Goal: Task Accomplishment & Management: Use online tool/utility

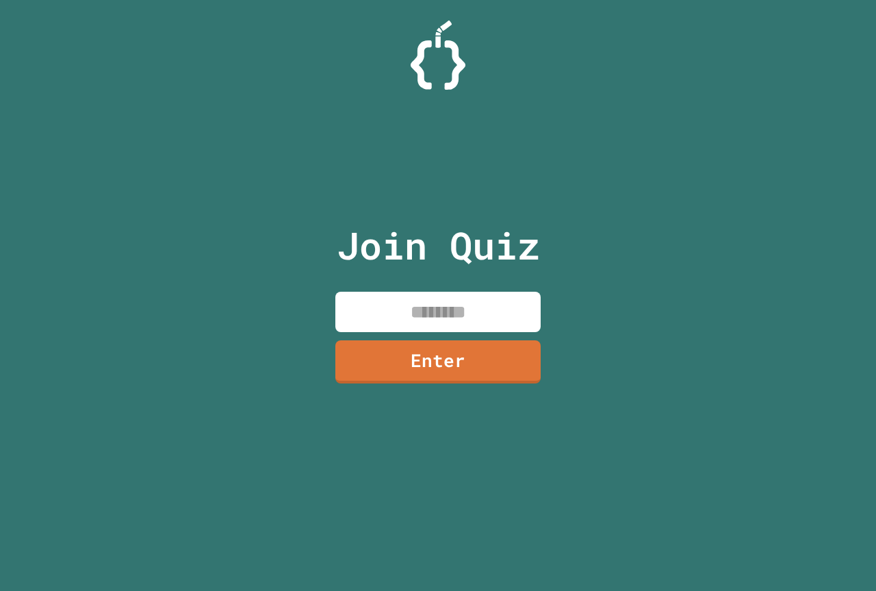
click at [398, 306] on input at bounding box center [437, 311] width 205 height 40
type input "********"
click at [413, 348] on link "Enter" at bounding box center [437, 359] width 201 height 45
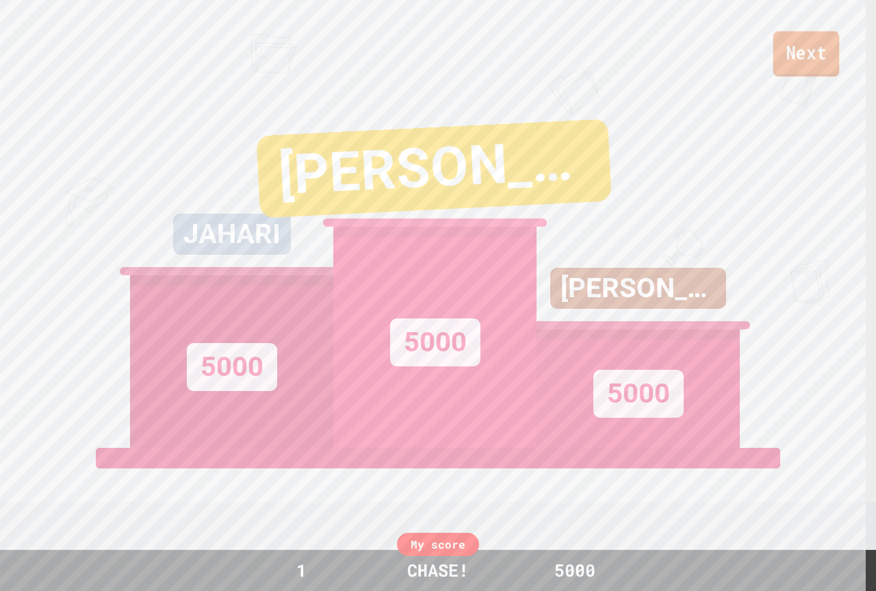
click at [805, 49] on link "Next" at bounding box center [806, 53] width 66 height 45
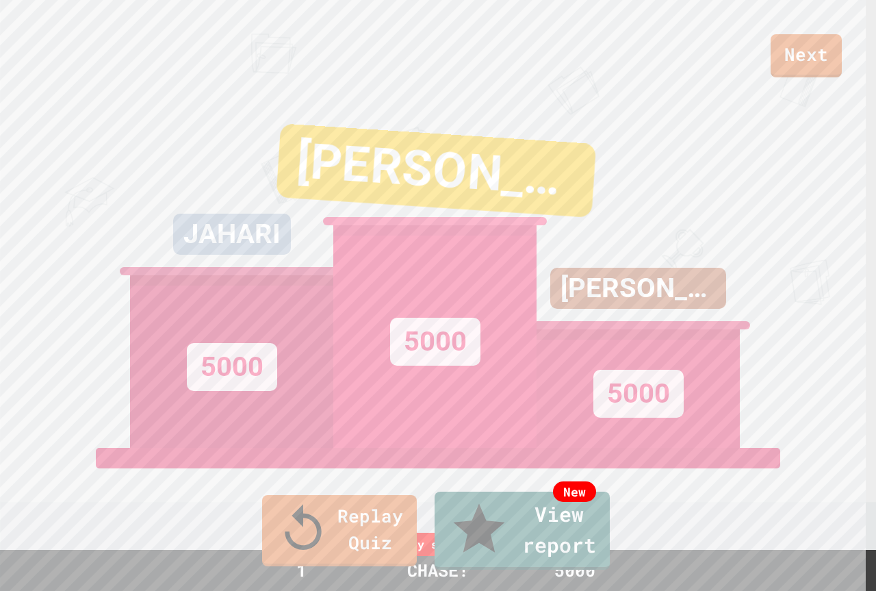
drag, startPoint x: 434, startPoint y: 378, endPoint x: 768, endPoint y: 202, distance: 377.4
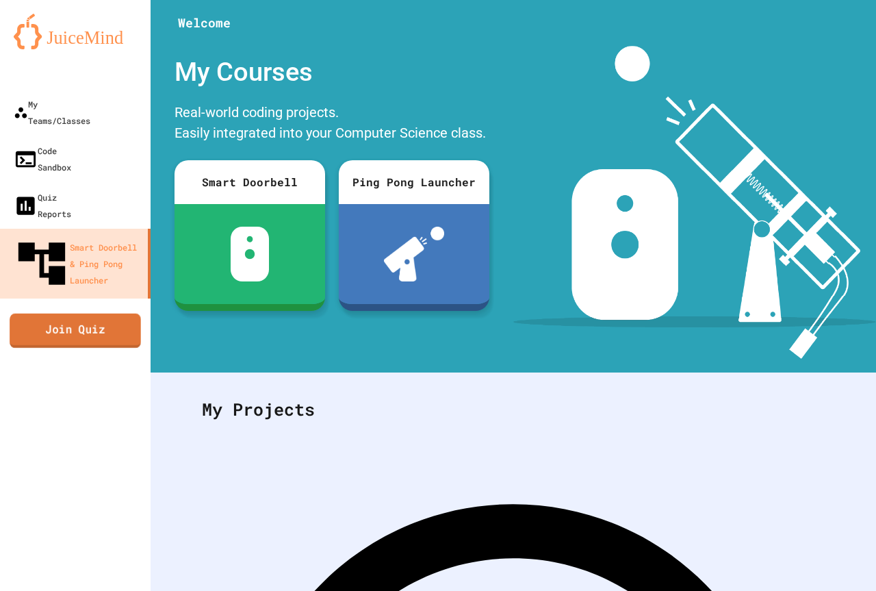
click at [67, 313] on link "Join Quiz" at bounding box center [75, 330] width 131 height 34
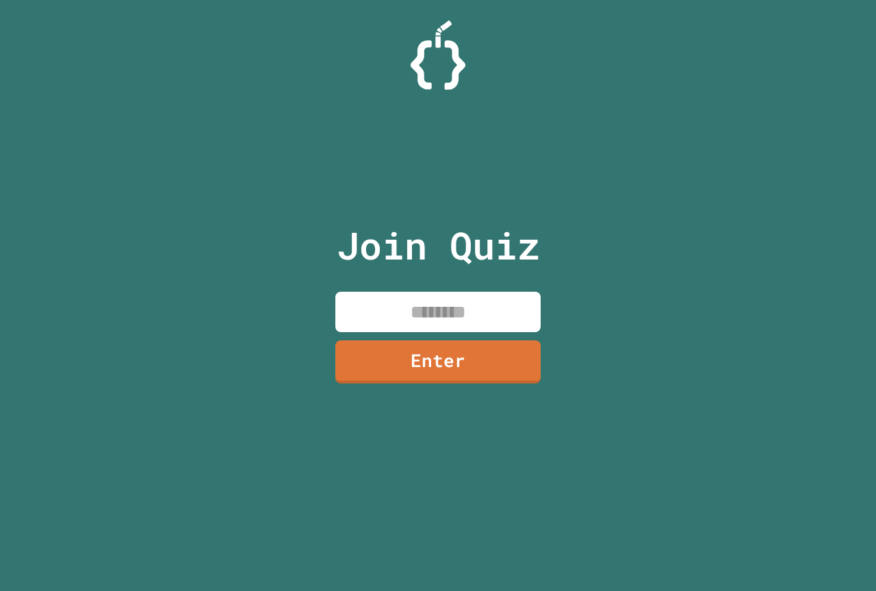
click at [424, 296] on input at bounding box center [437, 311] width 205 height 40
type input "********"
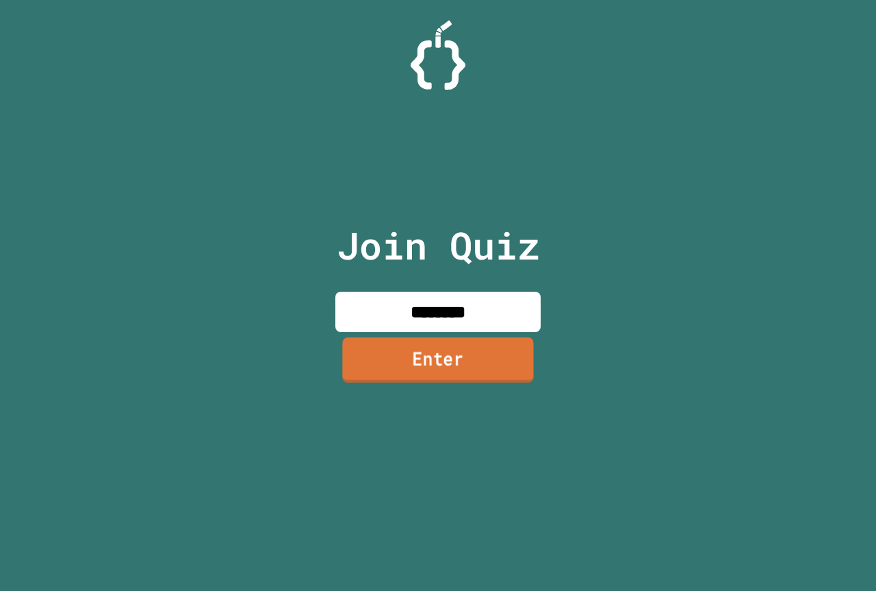
click at [497, 347] on link "Enter" at bounding box center [437, 359] width 191 height 45
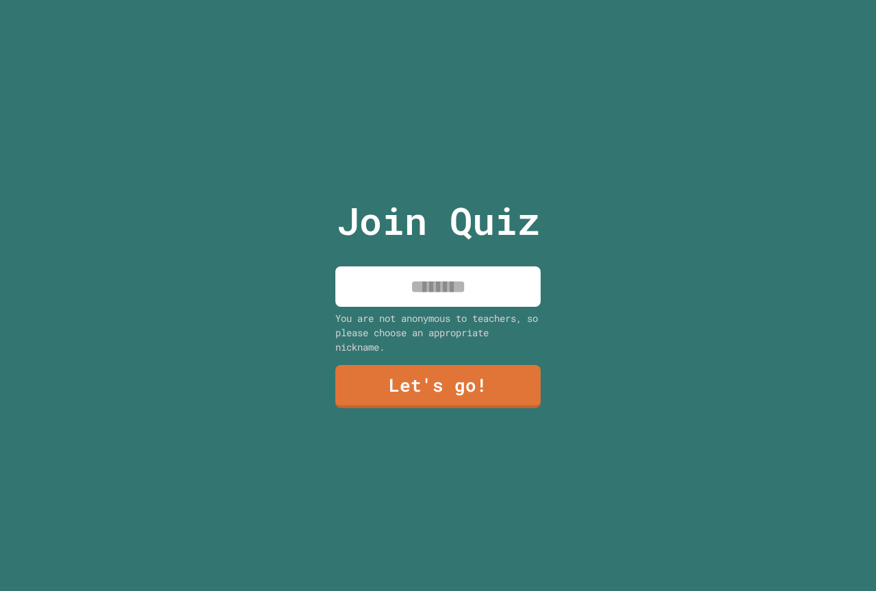
click at [441, 291] on input at bounding box center [437, 286] width 205 height 40
type input "******"
click at [397, 367] on link "Let's go!" at bounding box center [438, 385] width 203 height 45
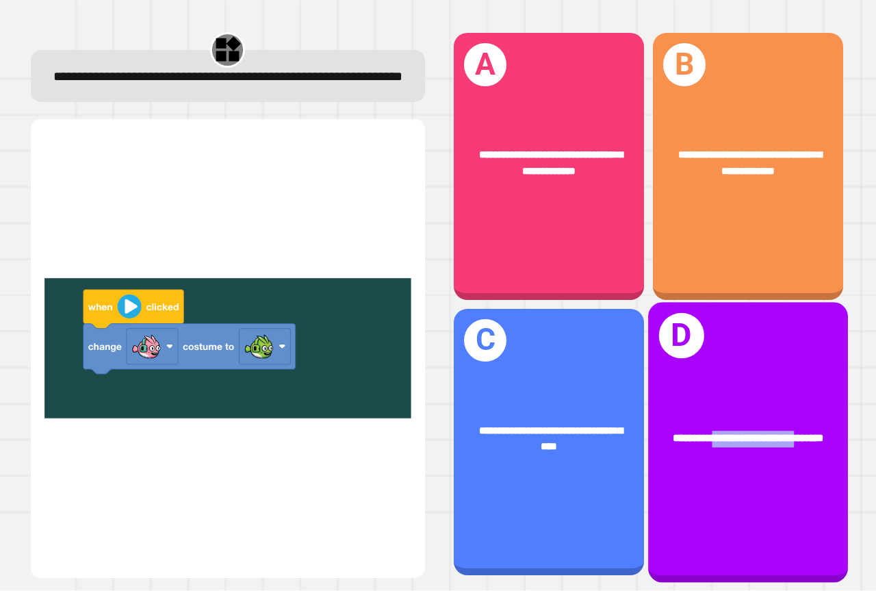
drag, startPoint x: 674, startPoint y: 433, endPoint x: 701, endPoint y: 412, distance: 34.1
click at [701, 430] on div "**********" at bounding box center [748, 438] width 156 height 16
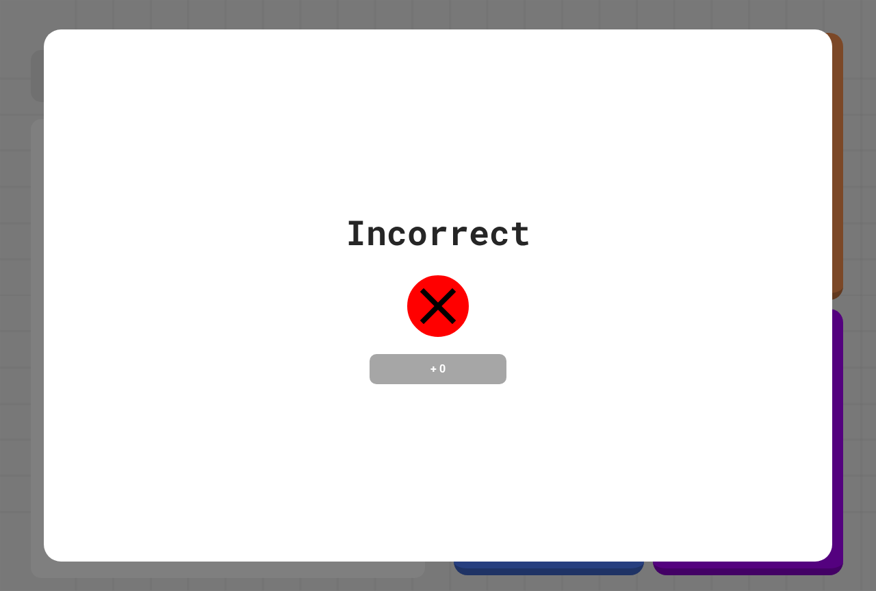
click at [545, 318] on div "Incorrect + 0" at bounding box center [438, 295] width 788 height 177
drag, startPoint x: 412, startPoint y: 235, endPoint x: 406, endPoint y: 211, distance: 25.4
click at [403, 236] on div "Incorrect" at bounding box center [438, 232] width 185 height 51
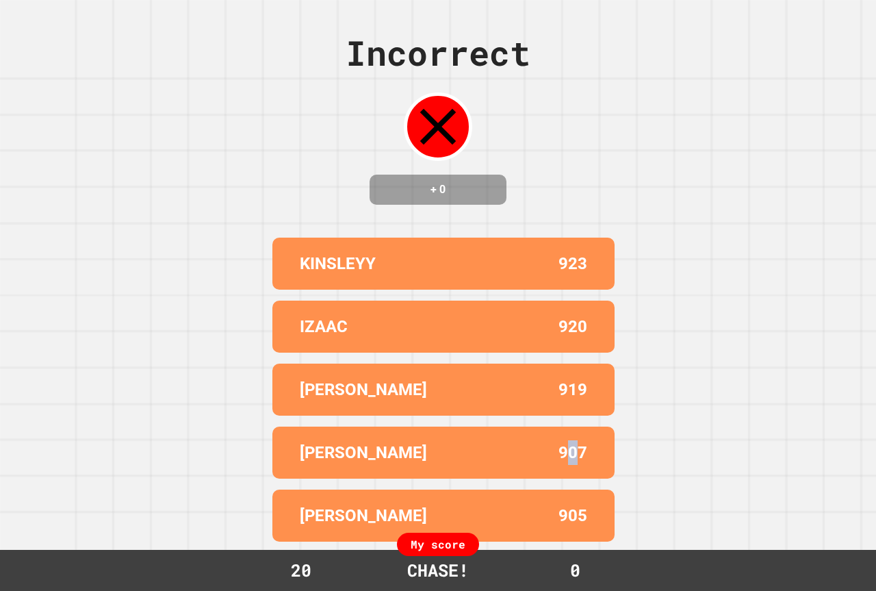
drag, startPoint x: 569, startPoint y: 463, endPoint x: 561, endPoint y: 461, distance: 8.5
click at [561, 461] on p "907" at bounding box center [572, 452] width 29 height 25
click at [500, 443] on div "[PERSON_NAME] 907" at bounding box center [443, 452] width 342 height 52
drag, startPoint x: 558, startPoint y: 471, endPoint x: 584, endPoint y: 463, distance: 27.9
click at [584, 463] on div "[PERSON_NAME] 907" at bounding box center [443, 452] width 342 height 52
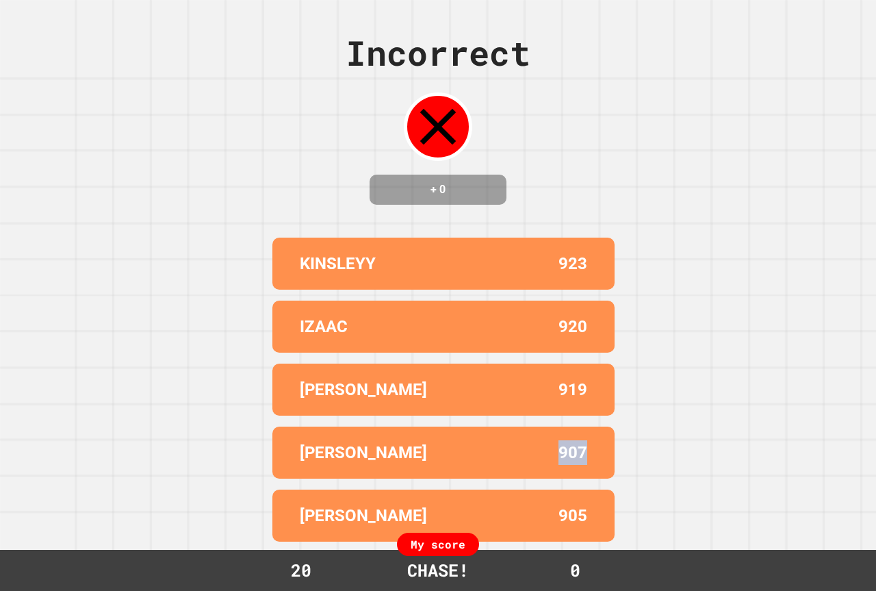
click at [584, 463] on div "[PERSON_NAME] 907" at bounding box center [443, 452] width 342 height 52
drag, startPoint x: 584, startPoint y: 463, endPoint x: 536, endPoint y: 450, distance: 49.6
click at [548, 455] on div "[PERSON_NAME] 907" at bounding box center [443, 452] width 342 height 52
click at [536, 450] on div "[PERSON_NAME] 907" at bounding box center [443, 452] width 342 height 52
drag, startPoint x: 536, startPoint y: 450, endPoint x: 562, endPoint y: 457, distance: 26.4
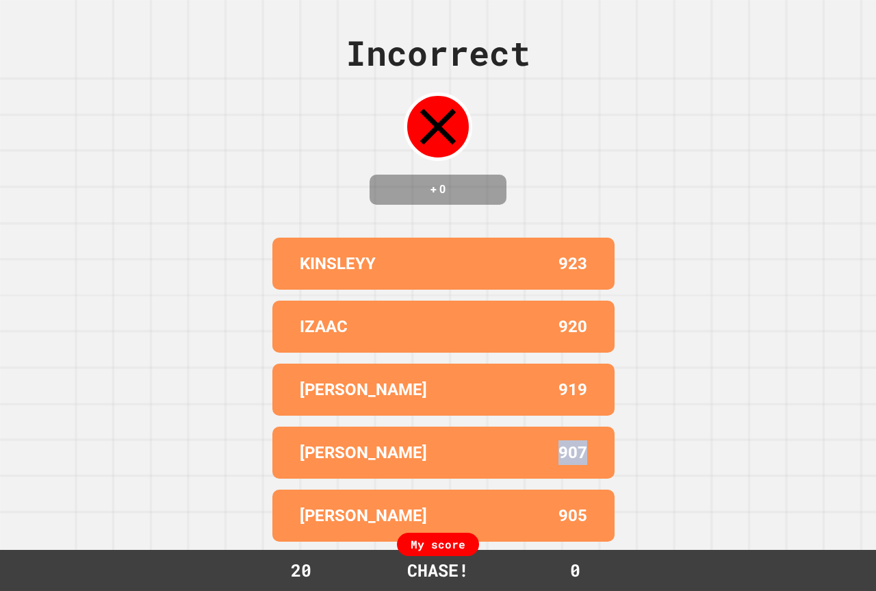
click at [560, 457] on div "[PERSON_NAME] 907" at bounding box center [443, 452] width 342 height 52
click at [603, 455] on div "[PERSON_NAME] 907" at bounding box center [443, 452] width 342 height 52
drag, startPoint x: 593, startPoint y: 461, endPoint x: 530, endPoint y: 463, distance: 63.0
click at [534, 463] on div "[PERSON_NAME] 907" at bounding box center [443, 452] width 342 height 52
click at [529, 463] on div "907" at bounding box center [515, 452] width 144 height 25
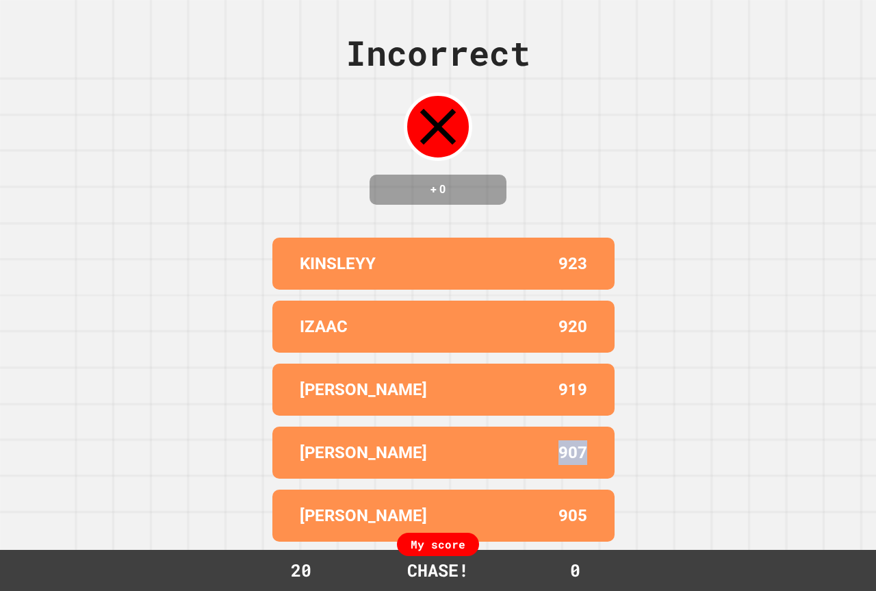
drag, startPoint x: 547, startPoint y: 463, endPoint x: 610, endPoint y: 457, distance: 63.3
click at [610, 457] on div "Incorrect + 0 [PERSON_NAME] 923 IZAAC 920 [PERSON_NAME] 919 [PERSON_NAME] 907 […" at bounding box center [438, 295] width 876 height 591
drag, startPoint x: 602, startPoint y: 459, endPoint x: 532, endPoint y: 457, distance: 70.5
click at [540, 460] on div "[PERSON_NAME] 907" at bounding box center [443, 452] width 342 height 52
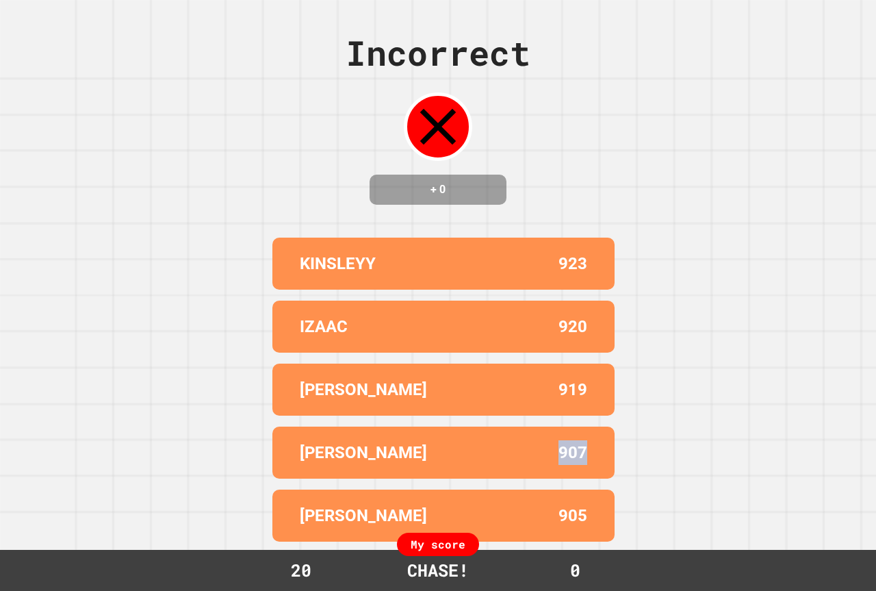
click at [532, 457] on div "907" at bounding box center [515, 452] width 144 height 25
drag, startPoint x: 532, startPoint y: 457, endPoint x: 576, endPoint y: 474, distance: 47.4
click at [574, 465] on div "907" at bounding box center [515, 452] width 144 height 25
click at [589, 468] on div "[PERSON_NAME] 907" at bounding box center [443, 452] width 342 height 52
click at [599, 437] on div "KINSLEYY 923 IZAAC 920 LIAM 919 [PERSON_NAME] 907 [PERSON_NAME] 905" at bounding box center [438, 389] width 342 height 315
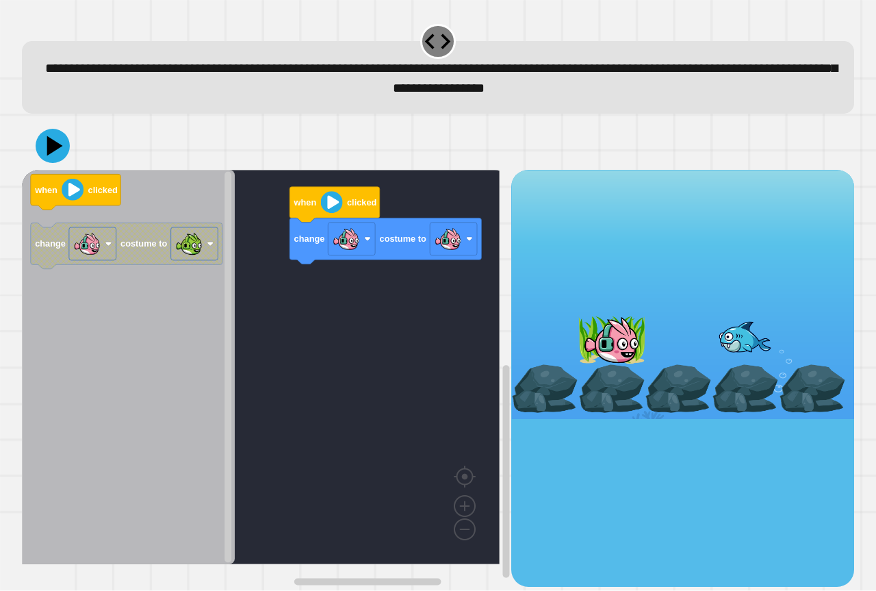
click at [326, 211] on image "Blockly Workspace" at bounding box center [332, 203] width 22 height 22
click at [55, 157] on icon at bounding box center [52, 145] width 41 height 41
click at [330, 206] on image "Blockly Workspace" at bounding box center [332, 203] width 22 height 22
click at [333, 205] on image "Blockly Workspace" at bounding box center [332, 203] width 22 height 22
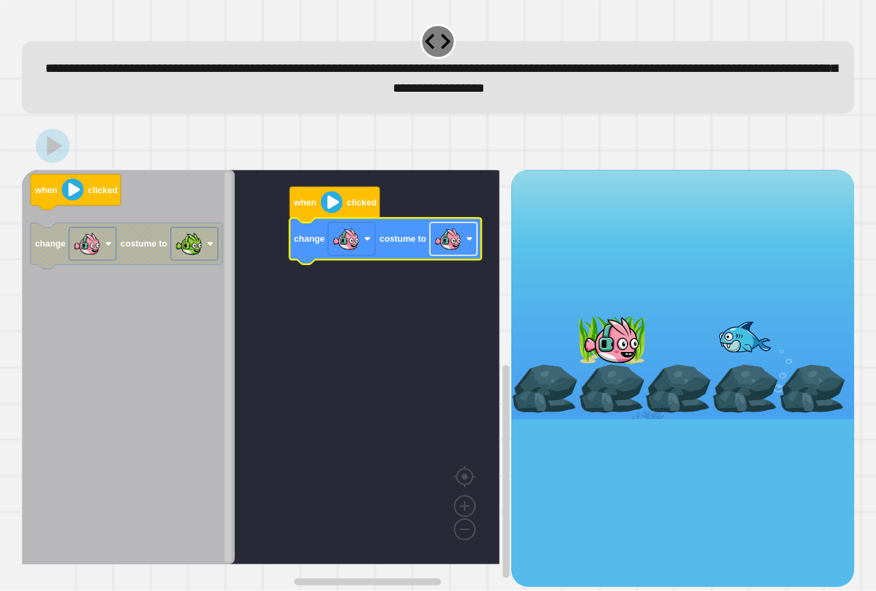
click at [440, 235] on image "Blockly Workspace" at bounding box center [448, 238] width 27 height 27
click at [326, 207] on image "Blockly Workspace" at bounding box center [332, 203] width 22 height 22
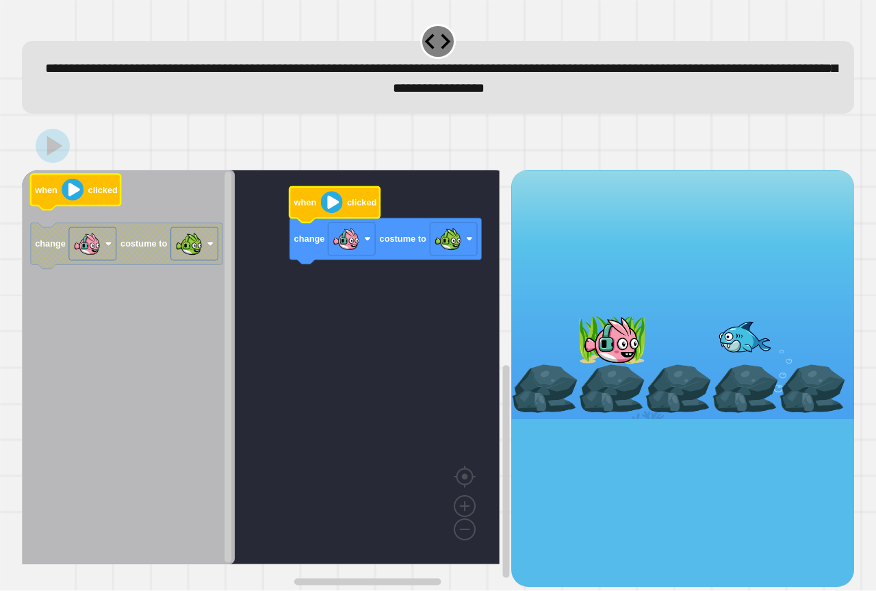
click at [73, 185] on image "Blockly Workspace" at bounding box center [73, 190] width 22 height 22
click at [73, 190] on image "Blockly Workspace" at bounding box center [73, 190] width 22 height 22
click at [330, 213] on image "Blockly Workspace" at bounding box center [332, 203] width 22 height 22
click at [276, 290] on div "when clicked change costume to when clicked change costume to" at bounding box center [266, 378] width 489 height 416
click at [336, 196] on image "Blockly Workspace" at bounding box center [332, 203] width 22 height 22
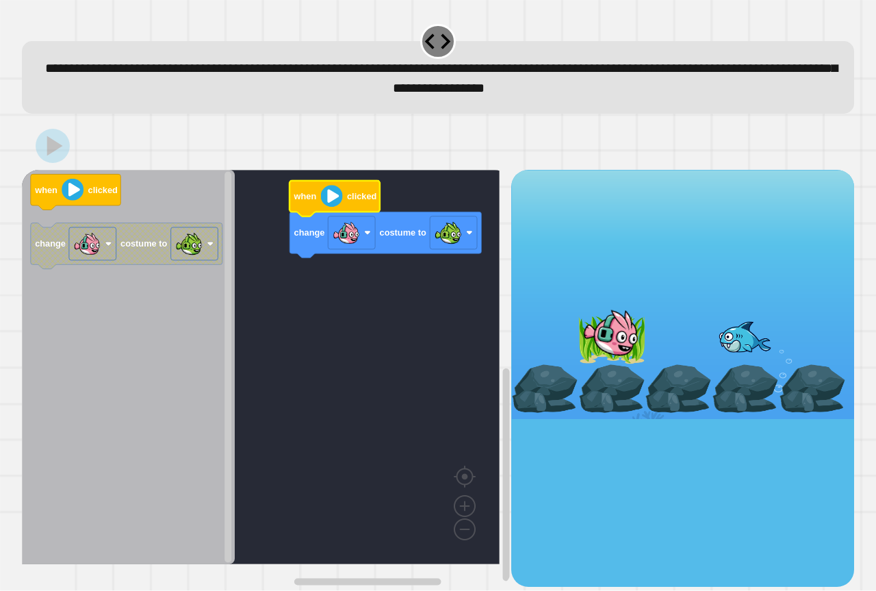
click at [326, 207] on image "Blockly Workspace" at bounding box center [332, 196] width 22 height 22
click at [327, 206] on image "Blockly Workspace" at bounding box center [332, 196] width 22 height 22
click at [445, 235] on image "Blockly Workspace" at bounding box center [448, 232] width 27 height 27
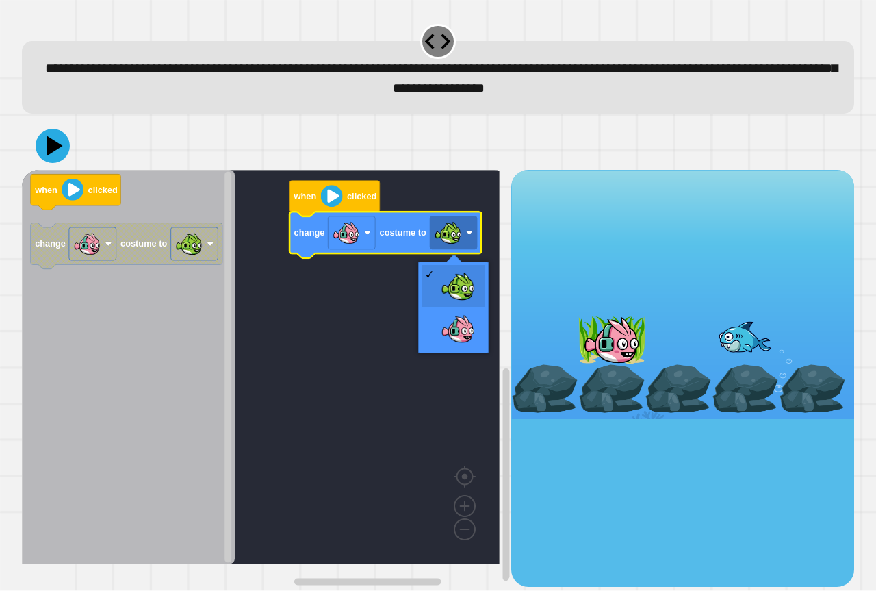
click at [337, 254] on icon "Blockly Workspace" at bounding box center [385, 235] width 192 height 46
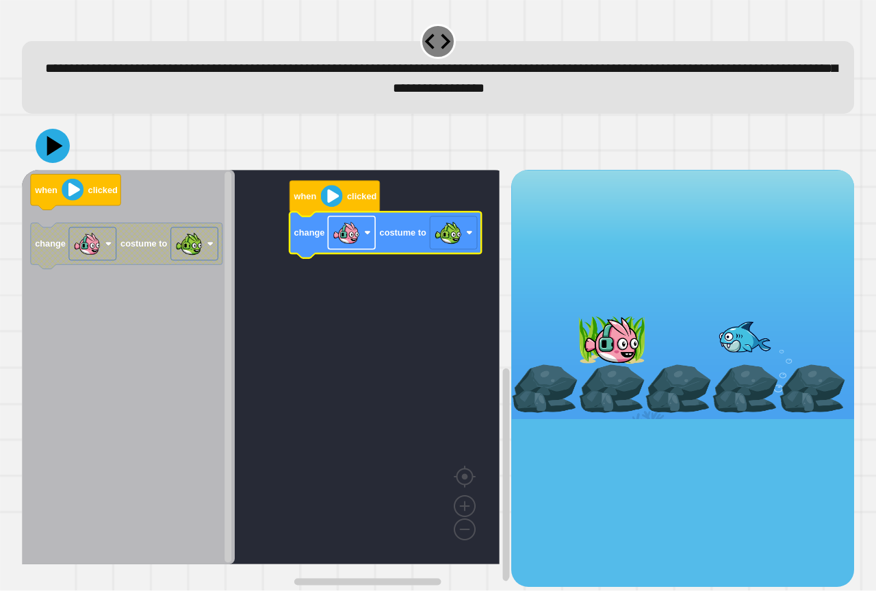
click at [350, 244] on image "Blockly Workspace" at bounding box center [346, 232] width 27 height 27
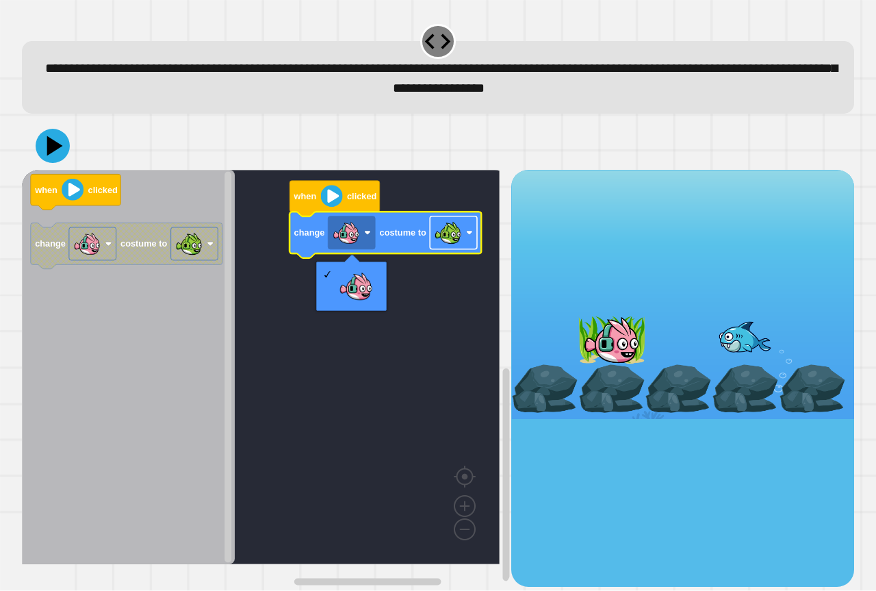
click at [448, 236] on image "Blockly Workspace" at bounding box center [448, 232] width 27 height 27
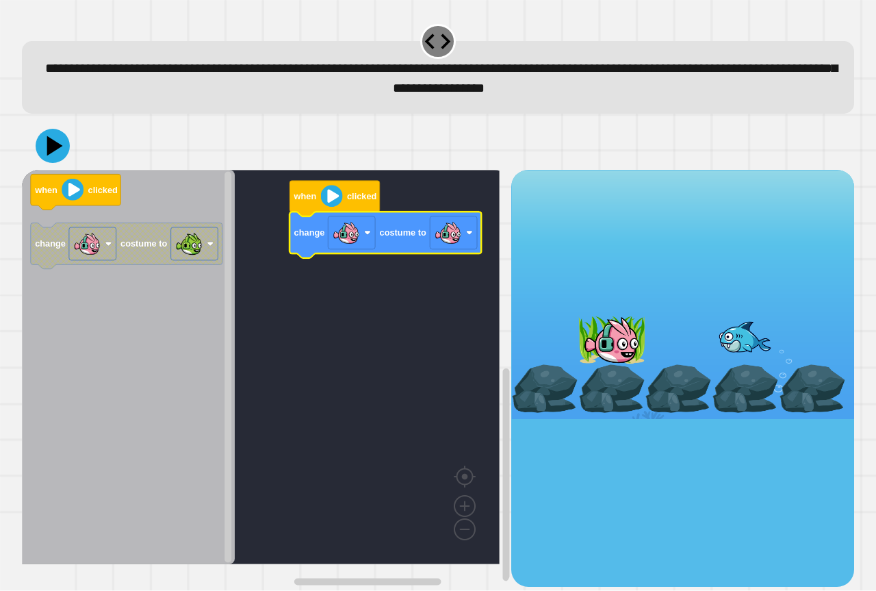
click at [337, 200] on image "Blockly Workspace" at bounding box center [332, 196] width 22 height 22
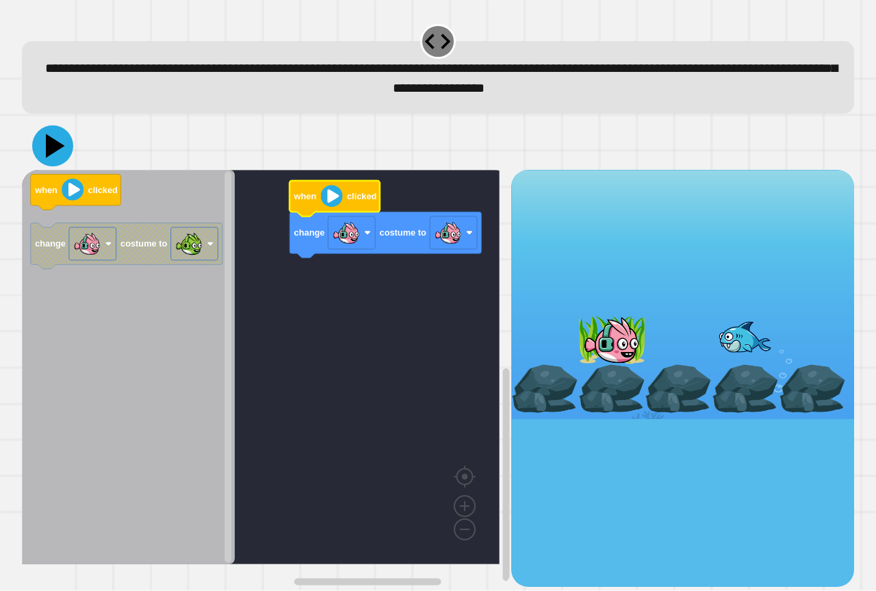
click at [42, 154] on icon at bounding box center [52, 145] width 41 height 41
click at [337, 196] on image "Blockly Workspace" at bounding box center [332, 196] width 22 height 22
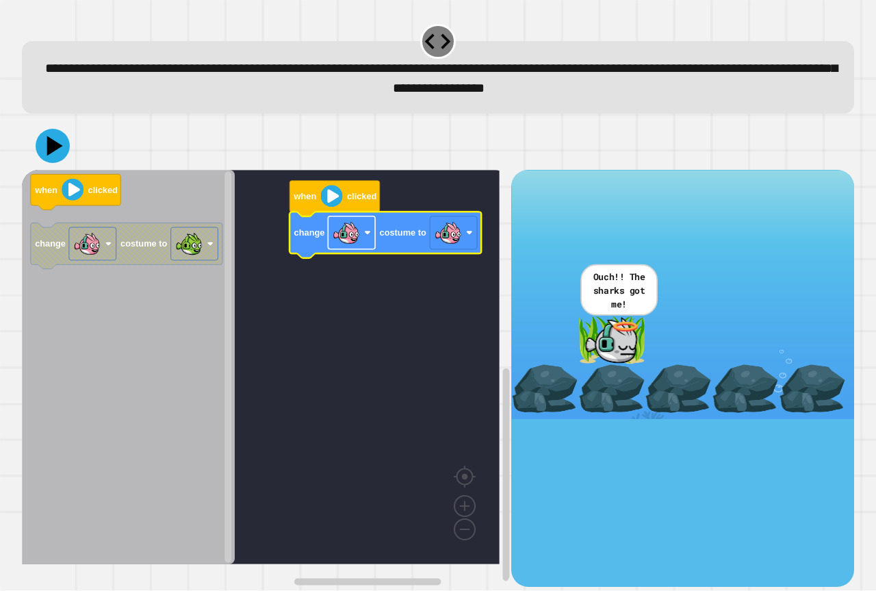
click at [328, 233] on rect "Blockly Workspace" at bounding box center [351, 232] width 47 height 33
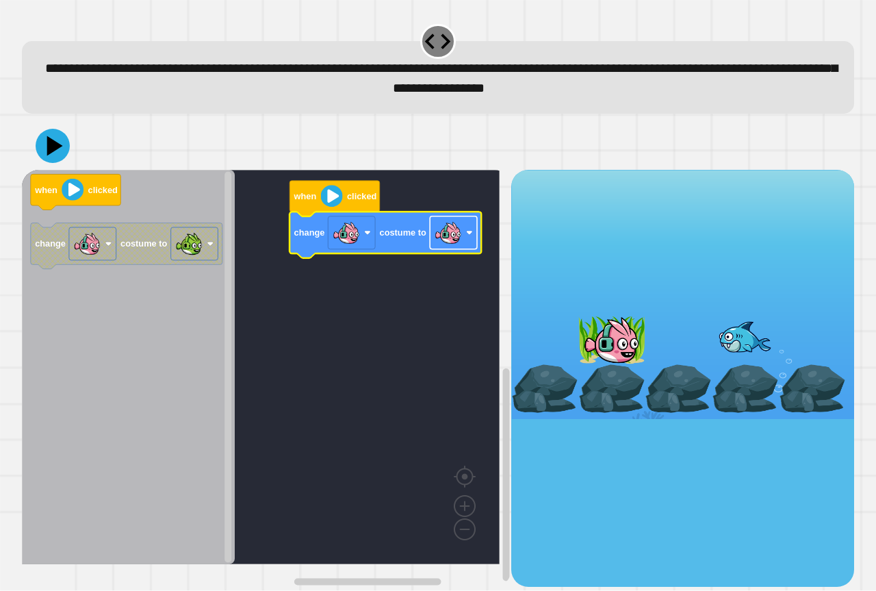
click at [475, 220] on rect "Blockly Workspace" at bounding box center [453, 232] width 47 height 33
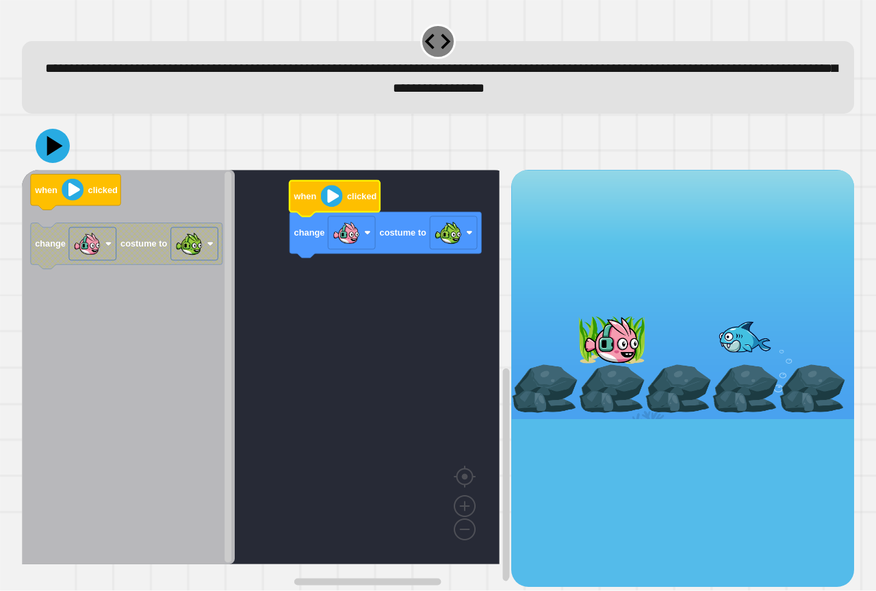
click at [327, 196] on image "Blockly Workspace" at bounding box center [332, 196] width 22 height 22
click at [55, 133] on icon at bounding box center [52, 145] width 41 height 41
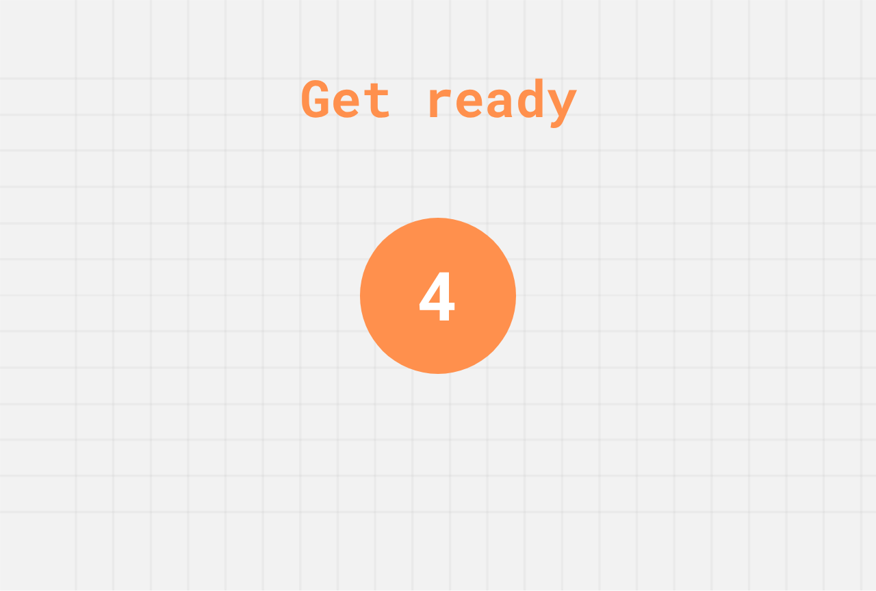
click at [592, 176] on div "Get ready 4" at bounding box center [438, 295] width 876 height 591
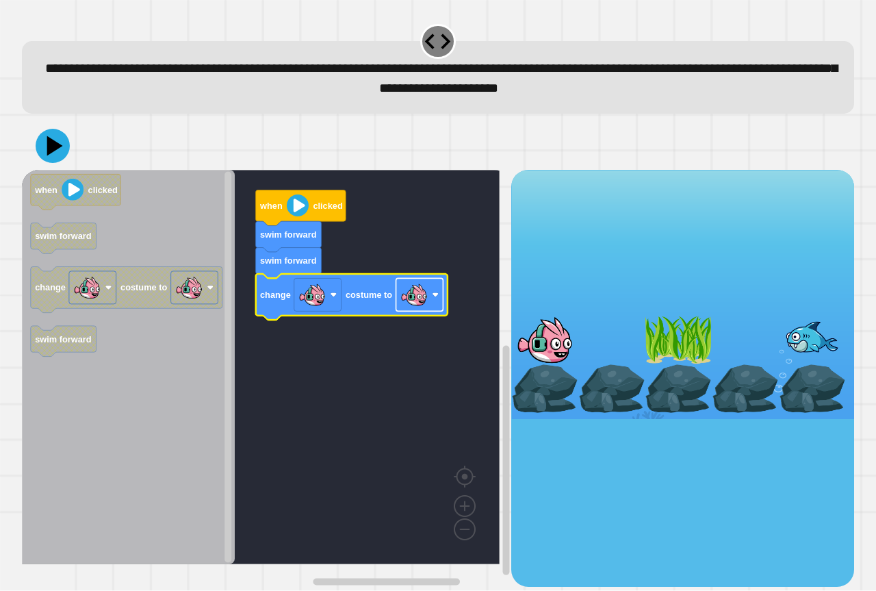
click at [431, 296] on g "Blockly Workspace" at bounding box center [419, 294] width 47 height 33
click at [297, 213] on image "Blockly Workspace" at bounding box center [298, 205] width 22 height 22
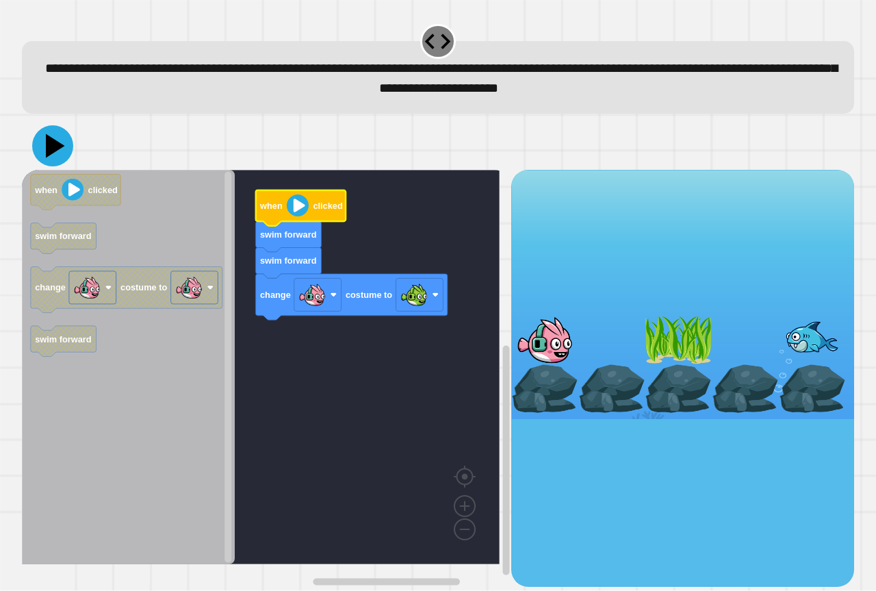
click at [56, 142] on icon at bounding box center [52, 145] width 41 height 41
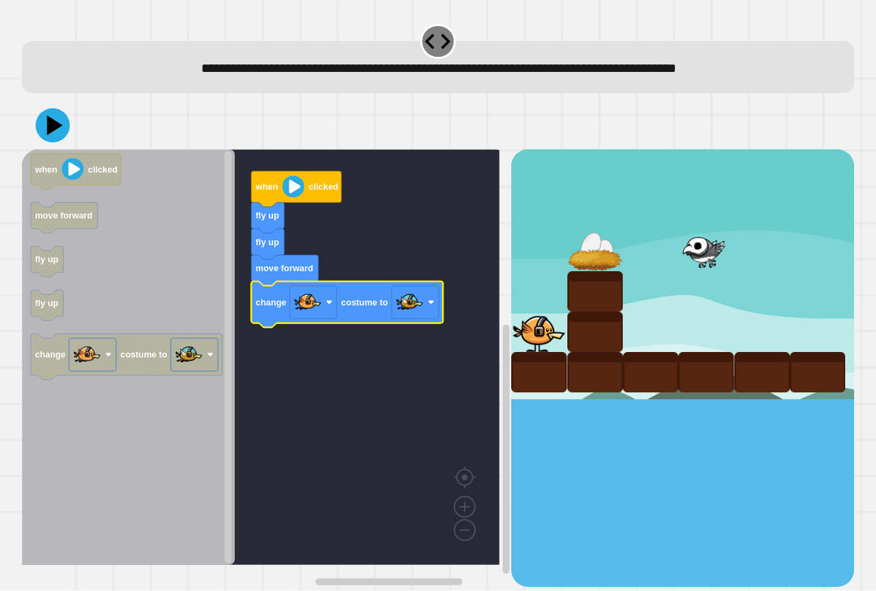
click at [291, 192] on image "Blockly Workspace" at bounding box center [294, 187] width 22 height 22
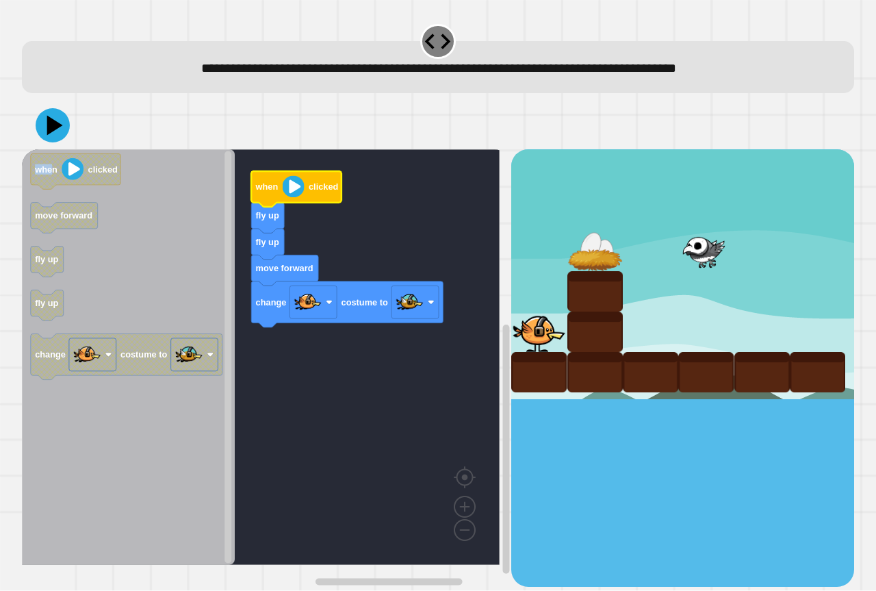
click at [53, 146] on div "when clicked fly up fly up move forward change costume to when clicked move for…" at bounding box center [438, 343] width 832 height 484
click at [47, 133] on icon at bounding box center [53, 126] width 38 height 38
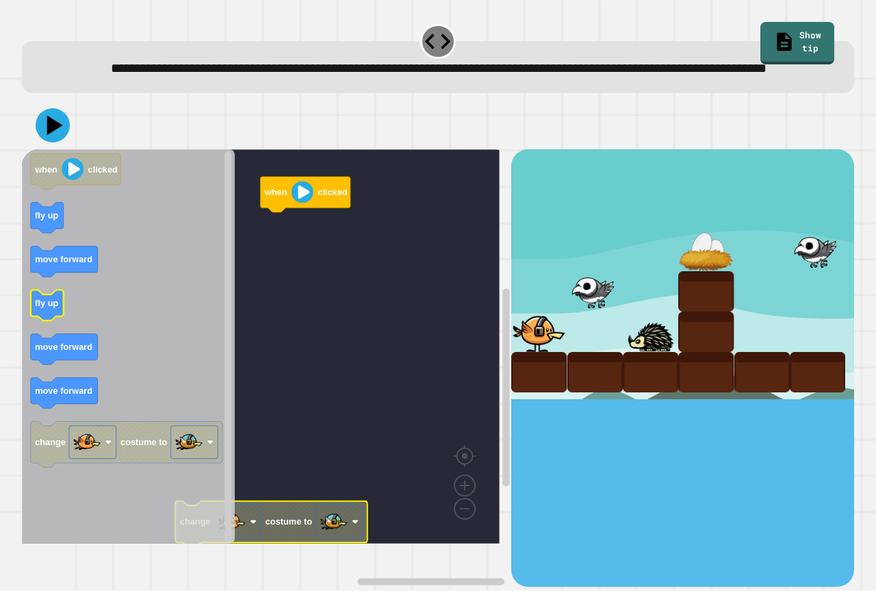
click at [47, 335] on icon "when clicked fly up move forward fly up move forward move forward change costum…" at bounding box center [128, 346] width 213 height 394
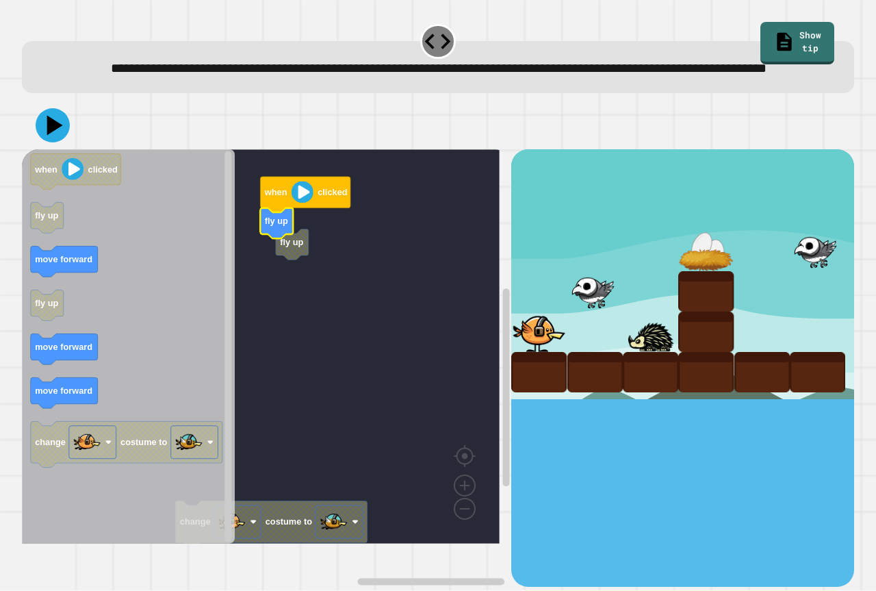
click at [291, 280] on g "change costume to fly up when clicked fly up" at bounding box center [270, 348] width 497 height 398
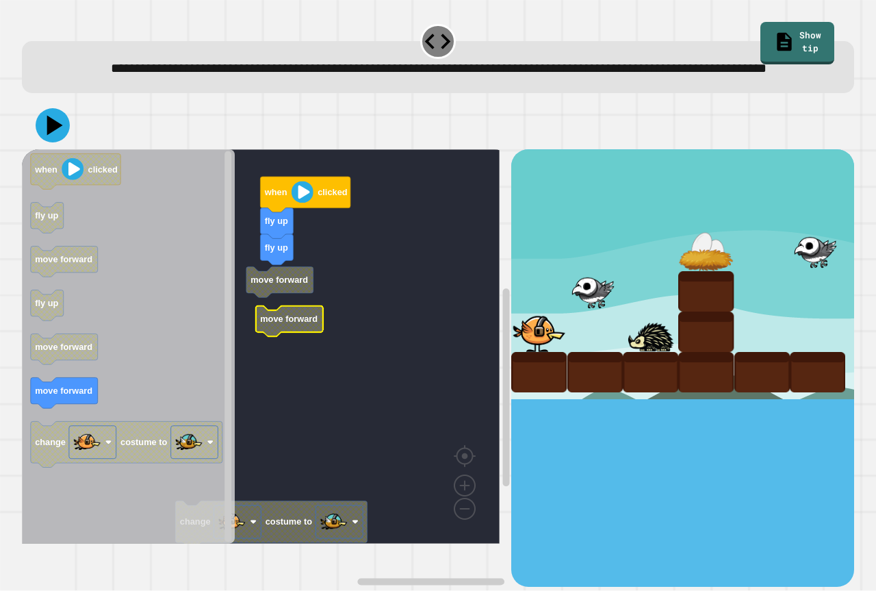
click at [294, 302] on g "change costume to when clicked fly up fly up move forward move forward" at bounding box center [270, 348] width 497 height 398
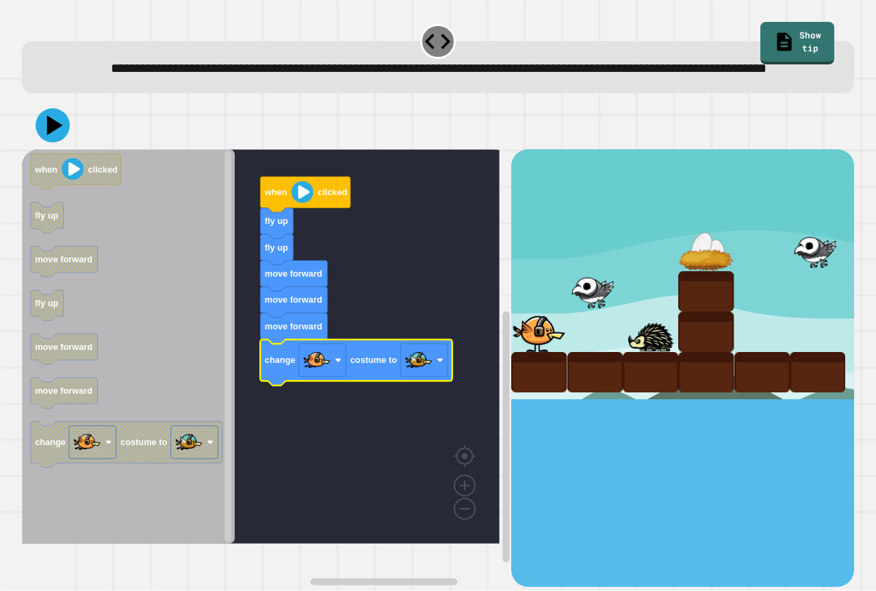
click at [300, 203] on image "Blockly Workspace" at bounding box center [302, 192] width 22 height 22
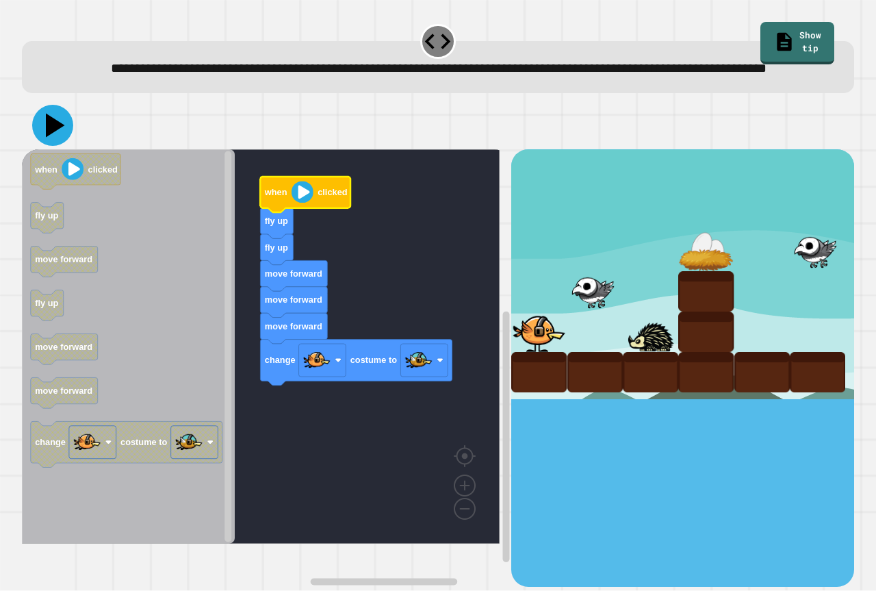
click at [41, 146] on icon at bounding box center [52, 125] width 41 height 41
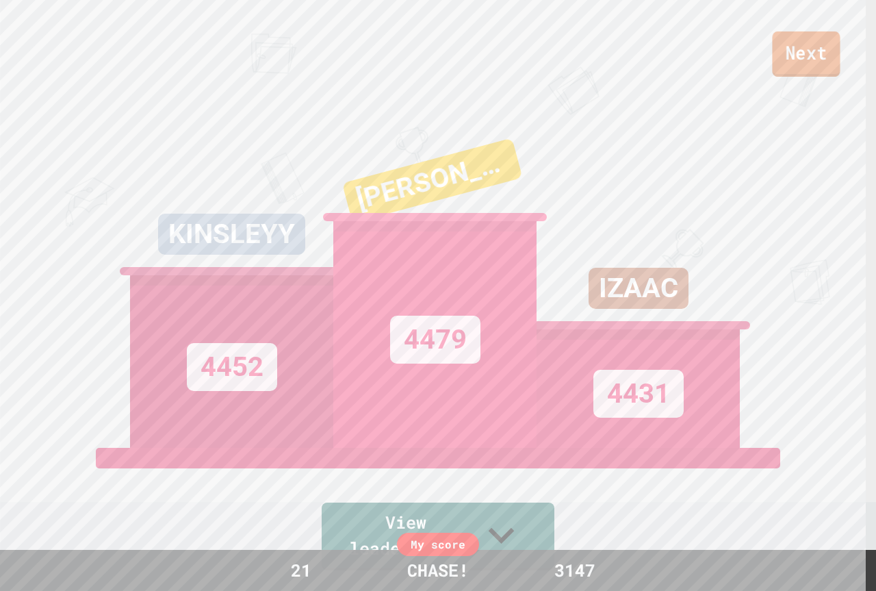
click at [803, 49] on link "Next" at bounding box center [806, 53] width 68 height 45
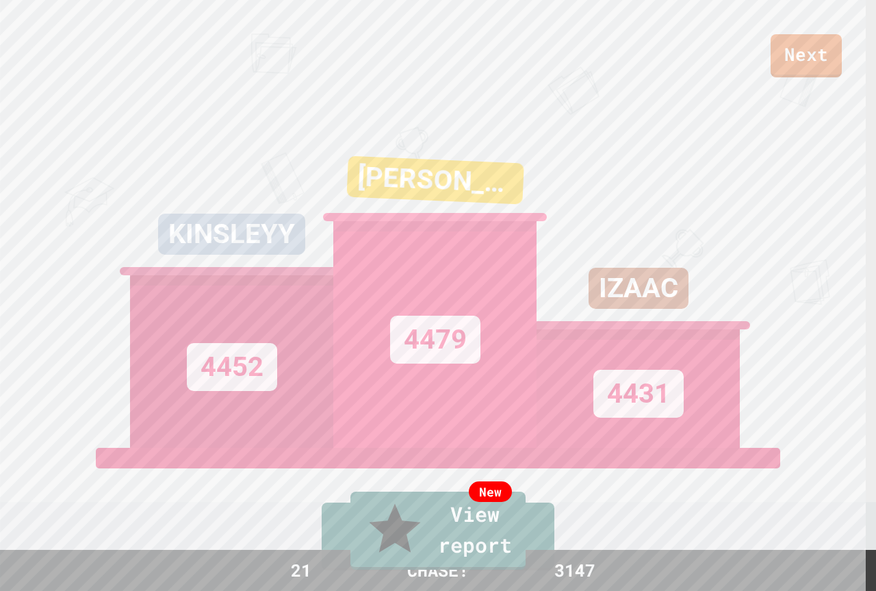
drag, startPoint x: 875, startPoint y: 21, endPoint x: 791, endPoint y: 33, distance: 85.1
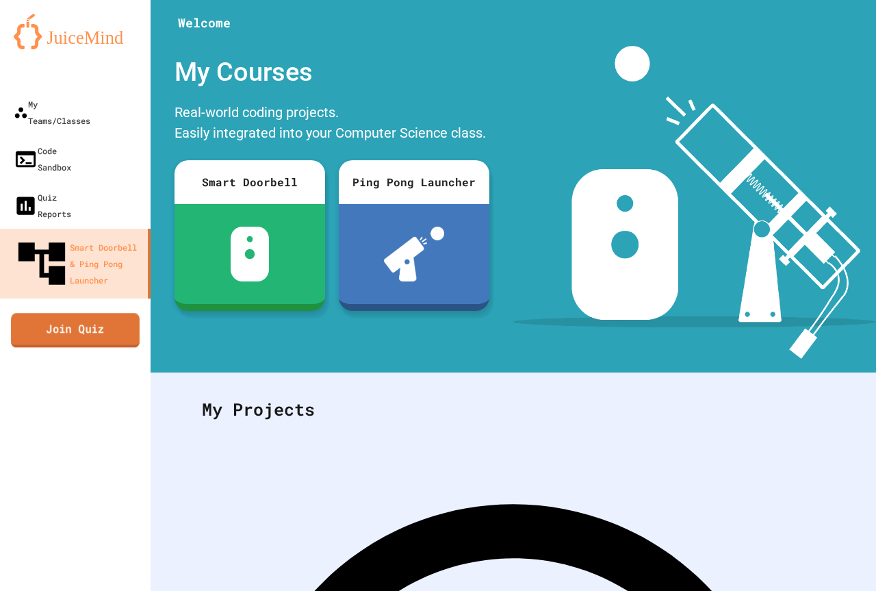
click at [91, 313] on link "Join Quiz" at bounding box center [75, 330] width 129 height 34
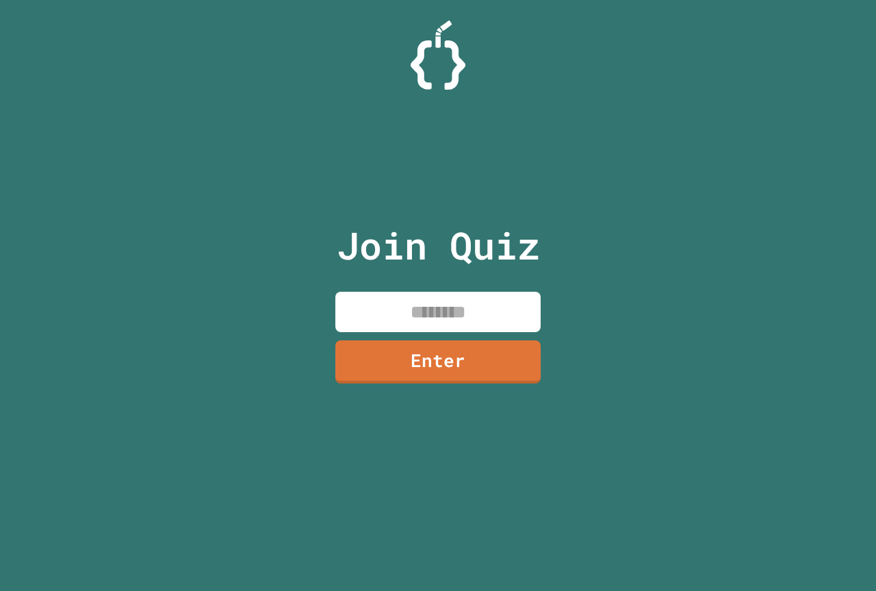
click at [372, 291] on input at bounding box center [437, 311] width 205 height 40
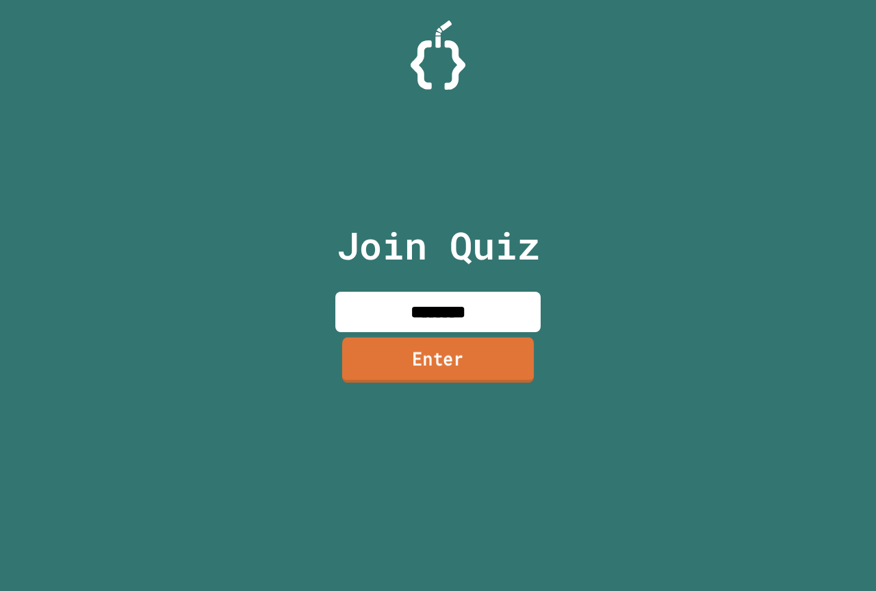
type input "********"
click at [370, 365] on link "Enter" at bounding box center [438, 359] width 203 height 45
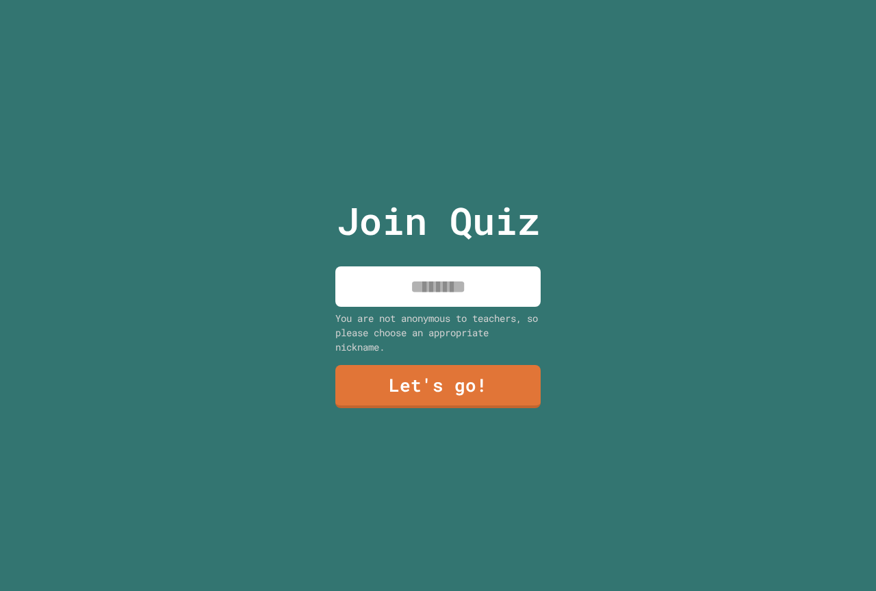
click at [426, 299] on input at bounding box center [437, 286] width 205 height 40
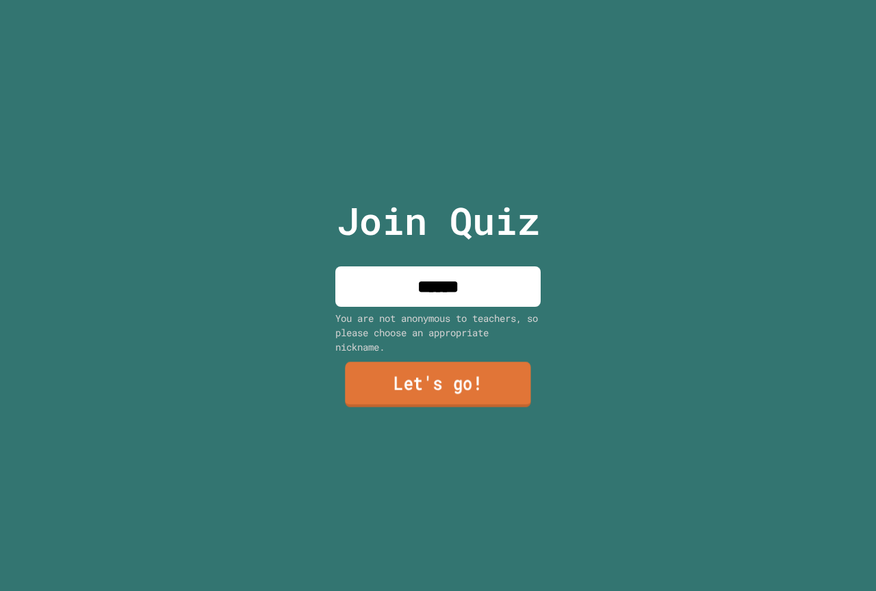
type input "******"
click at [408, 375] on link "Let's go!" at bounding box center [438, 384] width 186 height 45
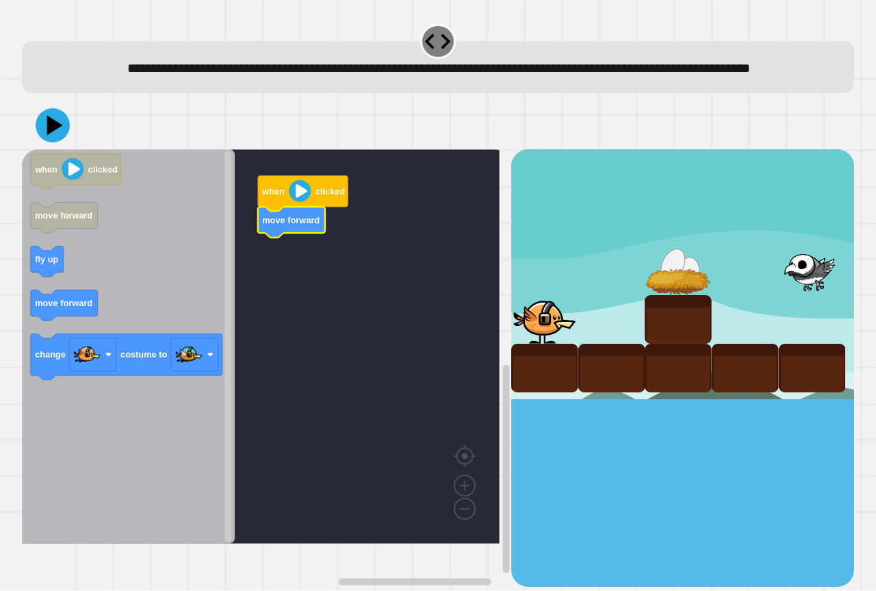
click at [83, 277] on icon "Blockly Workspace" at bounding box center [128, 346] width 213 height 394
click at [52, 279] on icon "when clicked move forward fly up move forward change costume to" at bounding box center [128, 346] width 213 height 394
click at [282, 269] on rect "Blockly Workspace" at bounding box center [261, 346] width 478 height 394
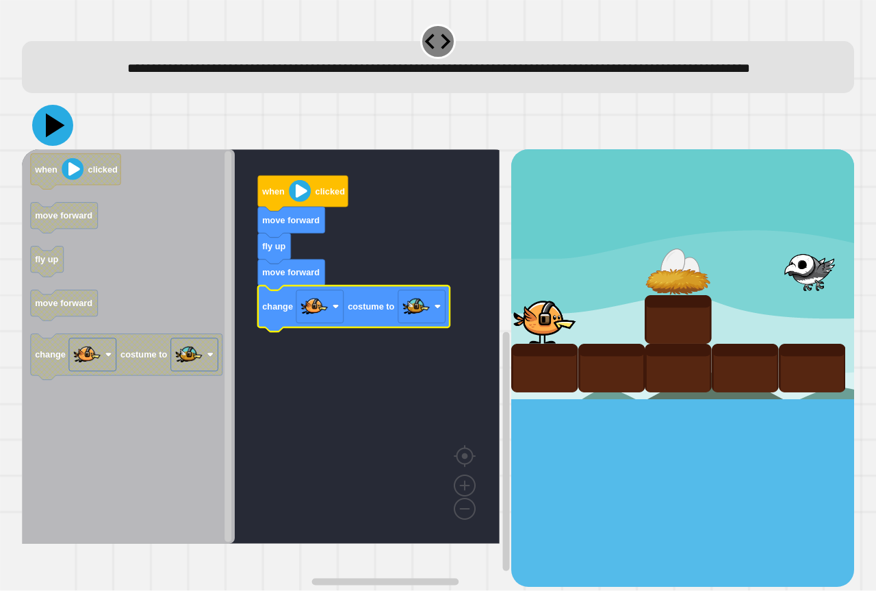
drag, startPoint x: 55, startPoint y: 155, endPoint x: 66, endPoint y: 155, distance: 10.9
click at [59, 146] on icon at bounding box center [52, 125] width 41 height 41
click at [306, 202] on image "Blockly Workspace" at bounding box center [300, 191] width 22 height 22
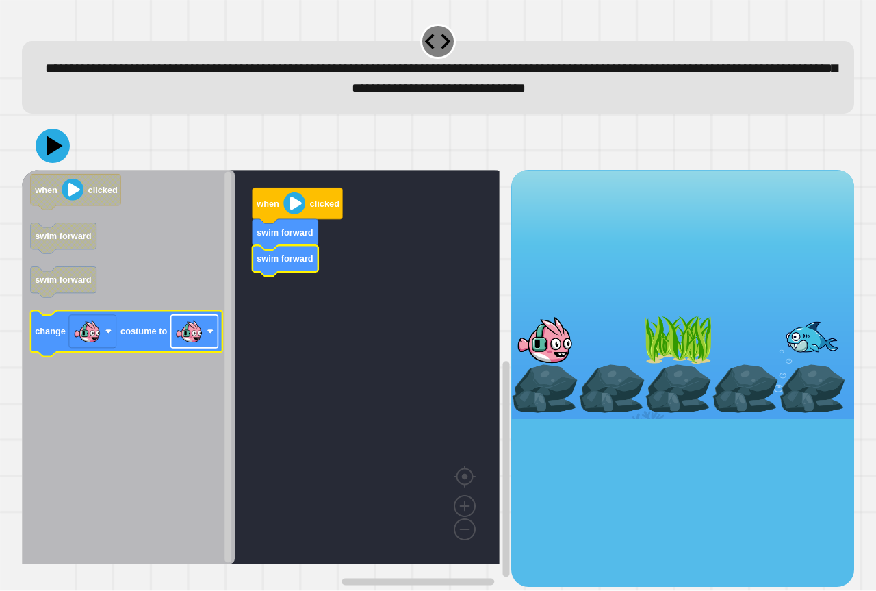
click at [185, 330] on image "Blockly Workspace" at bounding box center [188, 330] width 27 height 27
click at [171, 339] on rect "Blockly Workspace" at bounding box center [194, 331] width 47 height 33
click at [181, 337] on image "Blockly Workspace" at bounding box center [188, 330] width 27 height 27
click at [177, 335] on image "Blockly Workspace" at bounding box center [188, 330] width 27 height 27
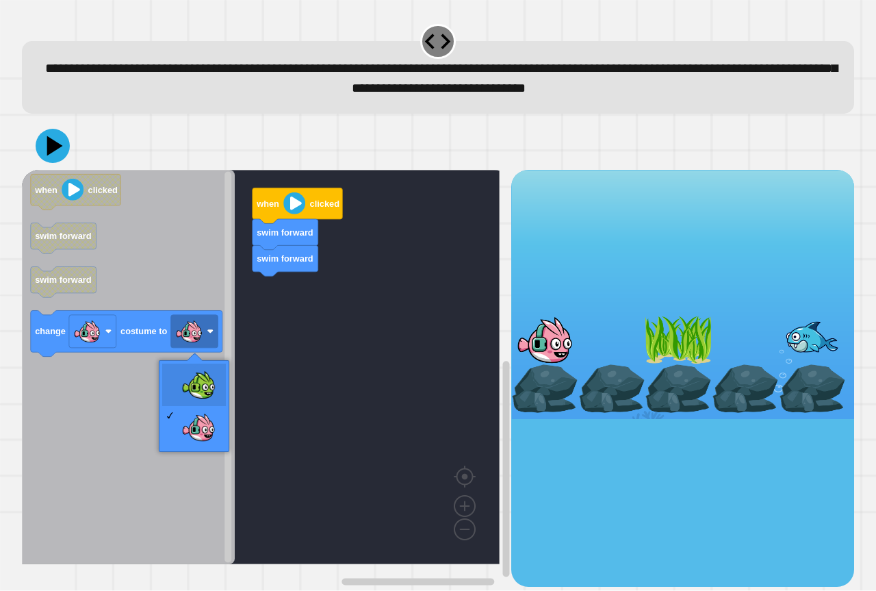
drag, startPoint x: 207, startPoint y: 379, endPoint x: 145, endPoint y: 356, distance: 65.8
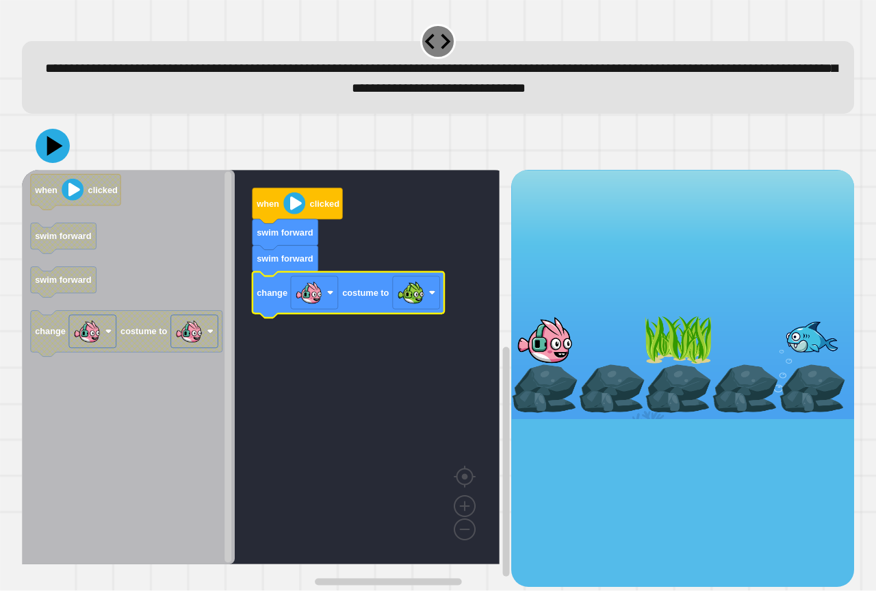
click at [292, 205] on image "Blockly Workspace" at bounding box center [294, 203] width 22 height 22
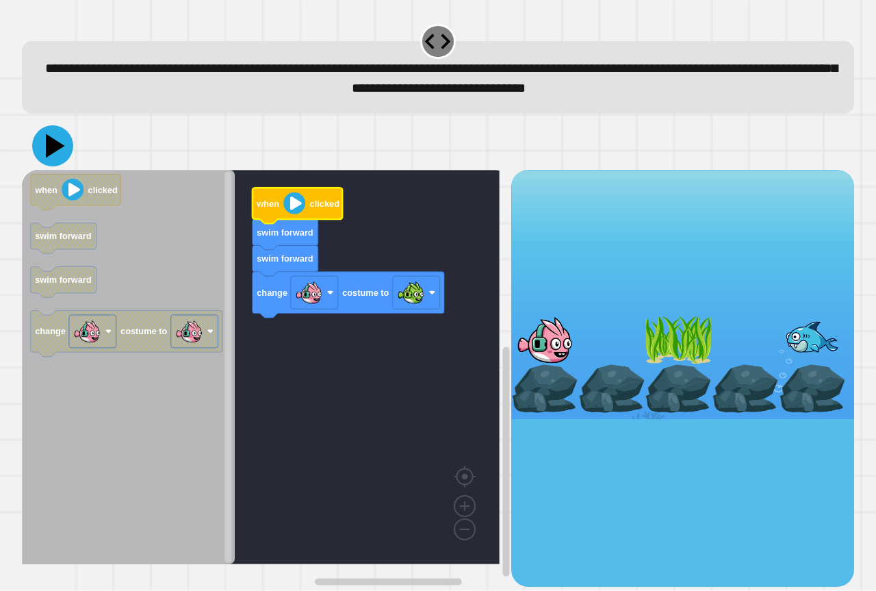
click at [55, 159] on icon at bounding box center [52, 145] width 41 height 41
click at [300, 217] on icon "Blockly Workspace" at bounding box center [297, 206] width 90 height 36
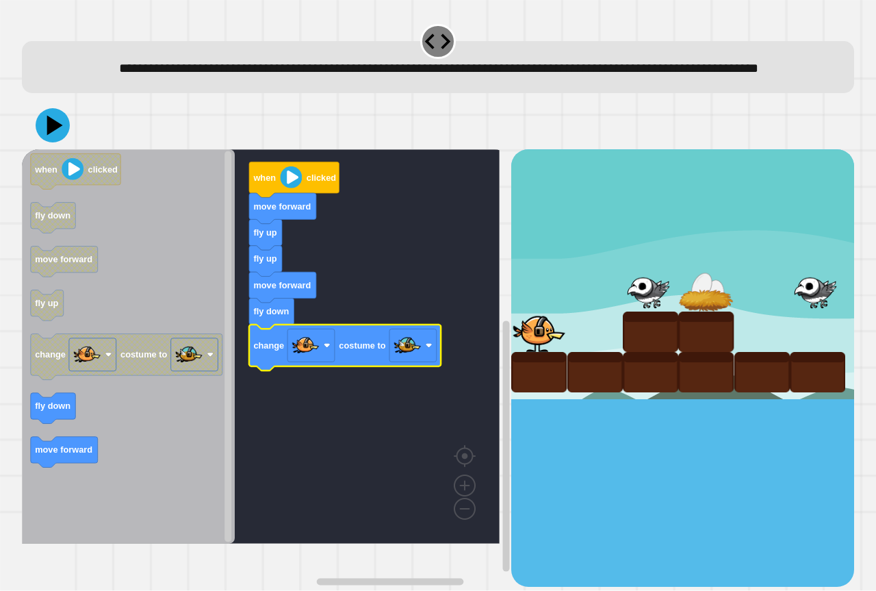
click at [298, 198] on icon "Blockly Workspace" at bounding box center [294, 180] width 90 height 36
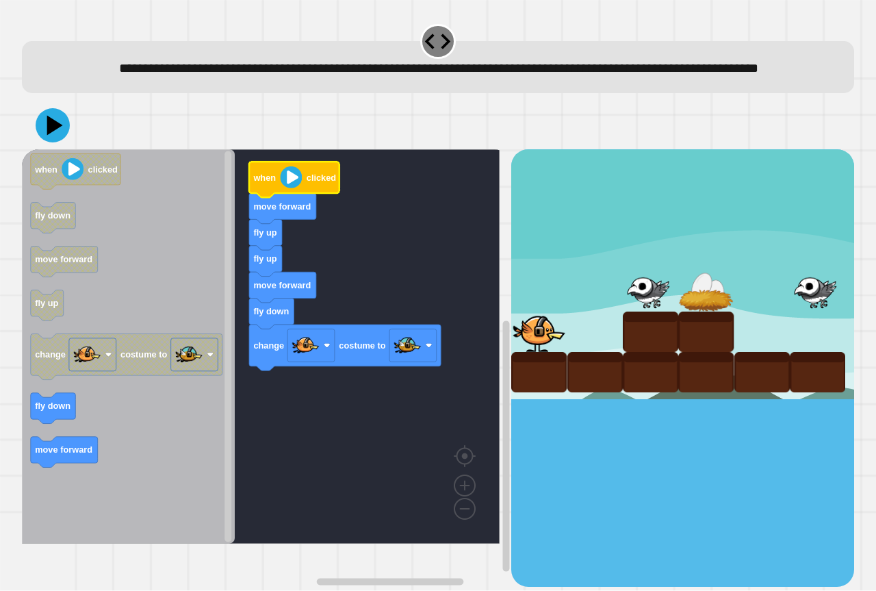
click at [292, 188] on image "Blockly Workspace" at bounding box center [291, 177] width 22 height 22
click at [66, 146] on icon at bounding box center [52, 125] width 41 height 41
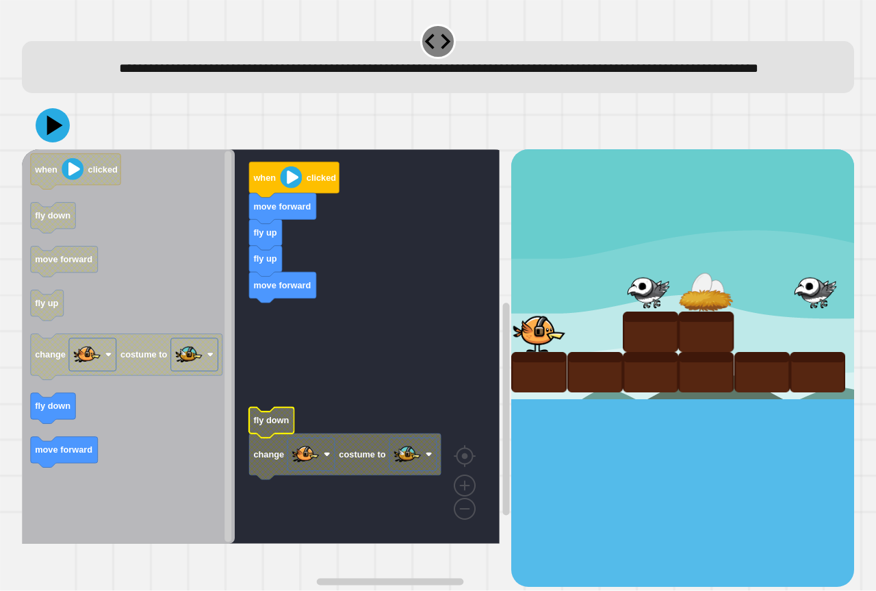
click at [246, 359] on div "fly up fly up move forward move forward when clicked fly down change costume to…" at bounding box center [266, 367] width 489 height 437
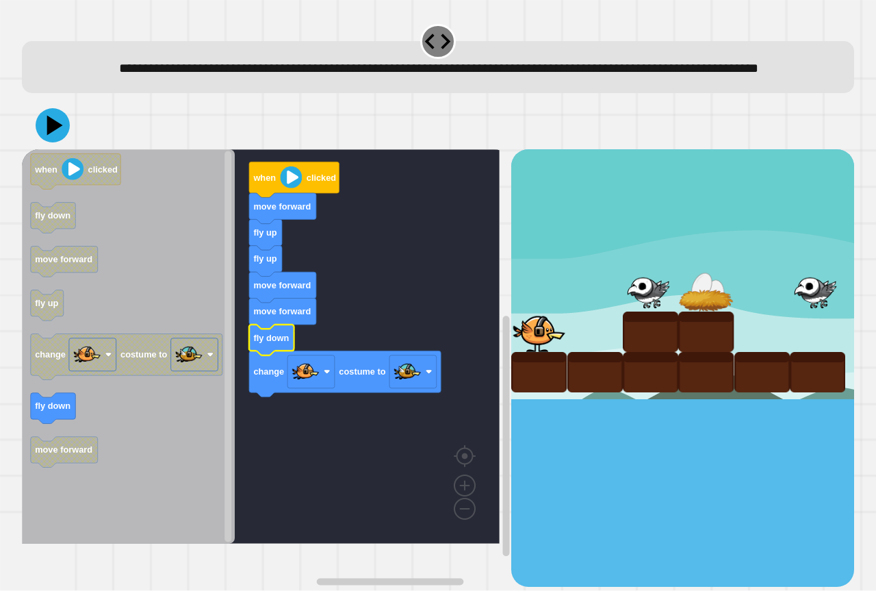
click at [284, 188] on image "Blockly Workspace" at bounding box center [291, 177] width 22 height 22
click at [51, 138] on icon at bounding box center [55, 126] width 19 height 24
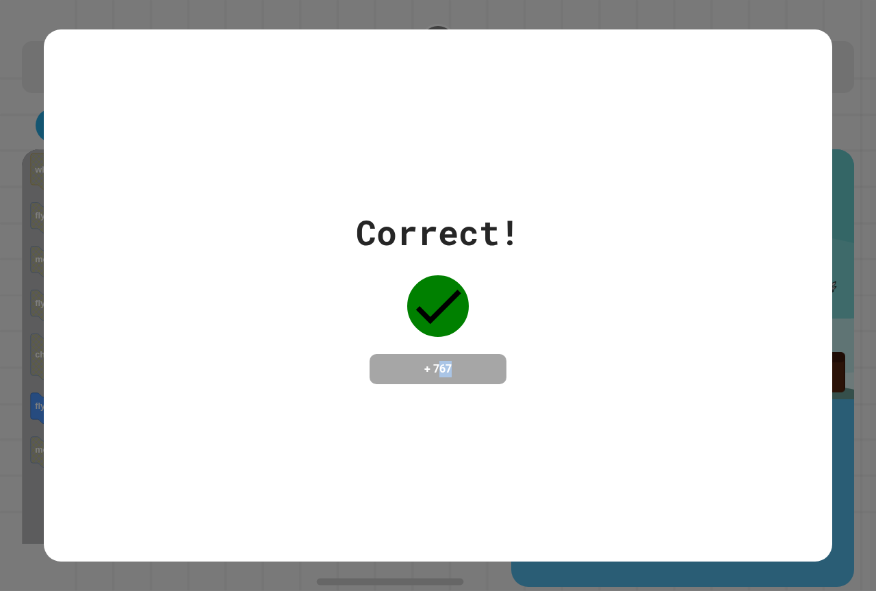
drag, startPoint x: 439, startPoint y: 364, endPoint x: 448, endPoint y: 363, distance: 9.0
click at [459, 361] on h4 "+ 767" at bounding box center [437, 369] width 109 height 16
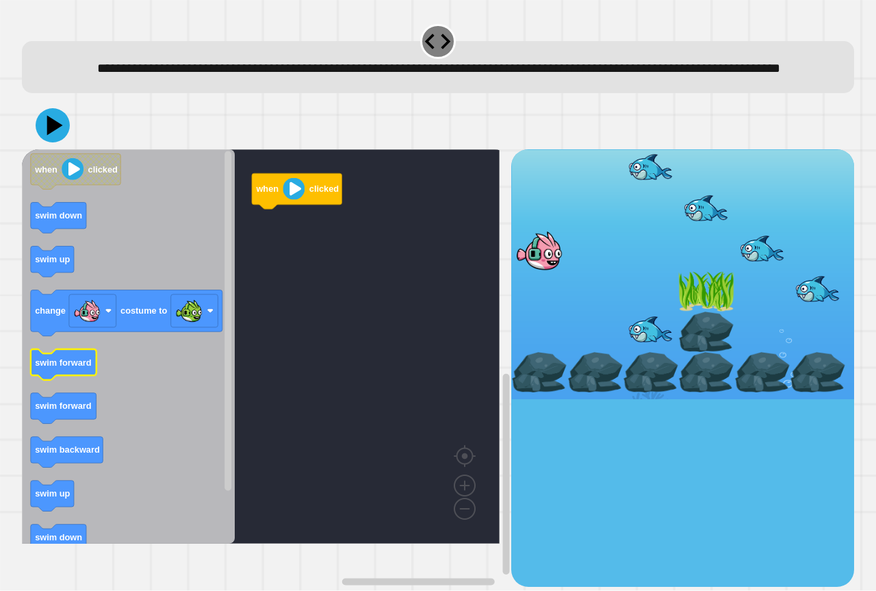
click at [83, 380] on icon "Blockly Workspace" at bounding box center [64, 364] width 66 height 31
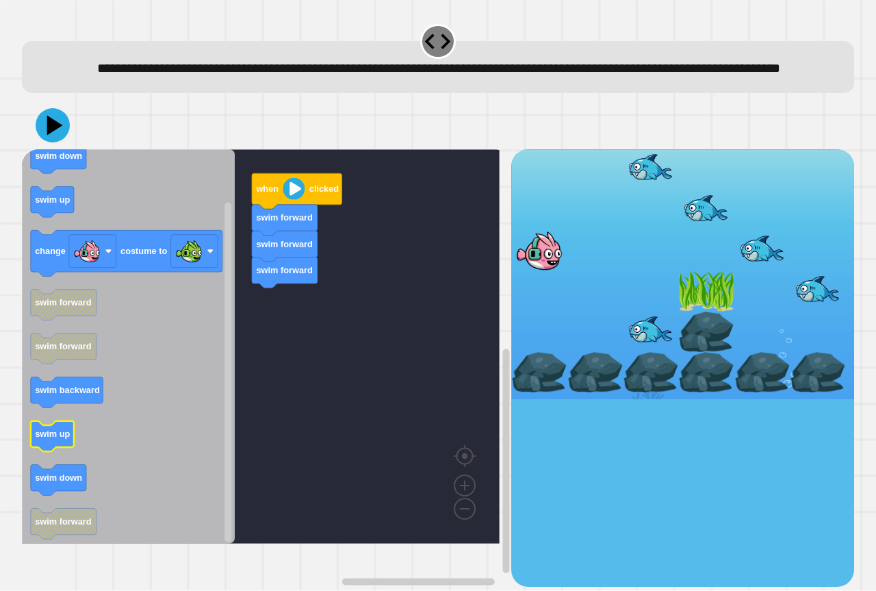
click at [68, 439] on text "swim up" at bounding box center [52, 434] width 35 height 10
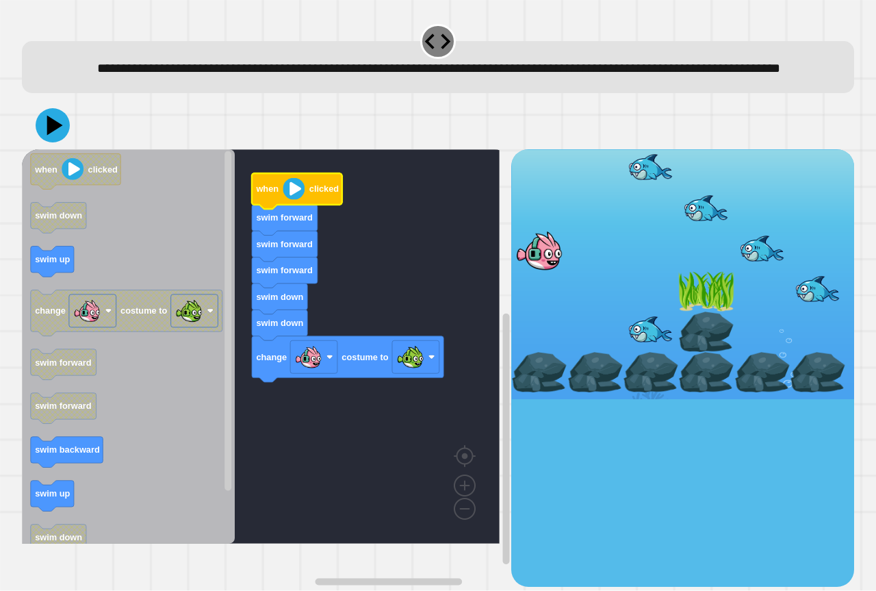
click at [298, 200] on image "Blockly Workspace" at bounding box center [294, 189] width 22 height 22
click at [60, 146] on icon at bounding box center [52, 125] width 41 height 41
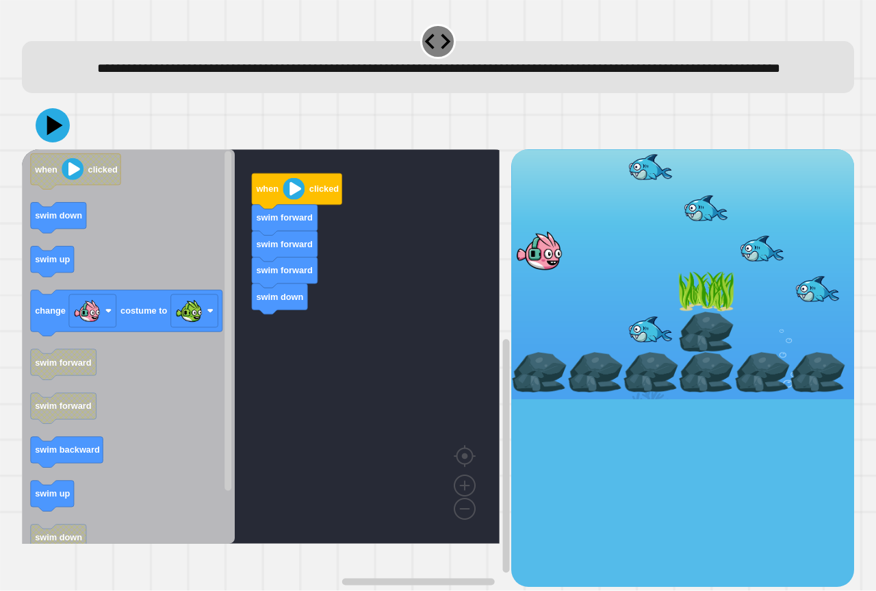
click at [181, 456] on div "when clicked swim forward swim forward swim forward swim down when clicked swim…" at bounding box center [266, 367] width 489 height 437
click at [303, 350] on rect "Blockly Workspace" at bounding box center [261, 346] width 478 height 394
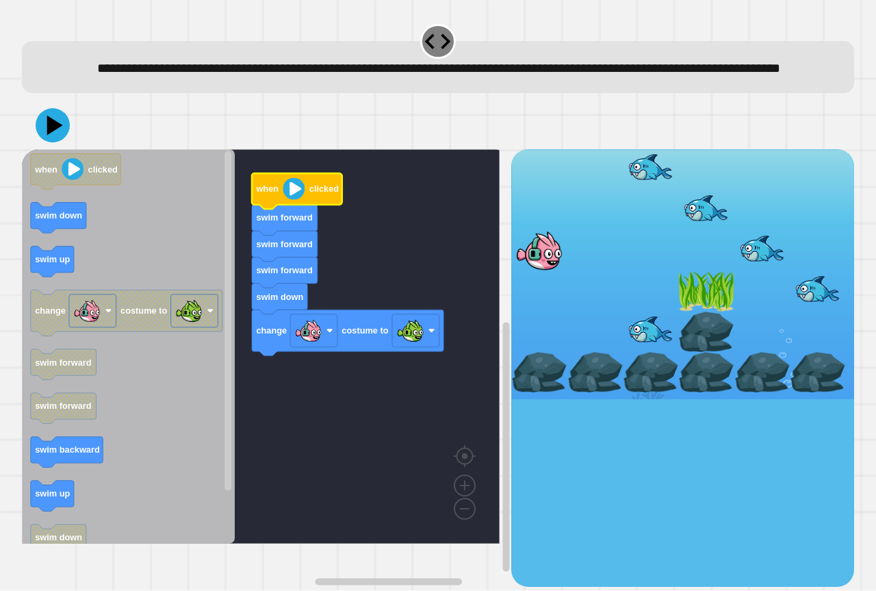
click at [298, 200] on image "Blockly Workspace" at bounding box center [294, 189] width 22 height 22
click at [42, 146] on icon at bounding box center [52, 125] width 41 height 41
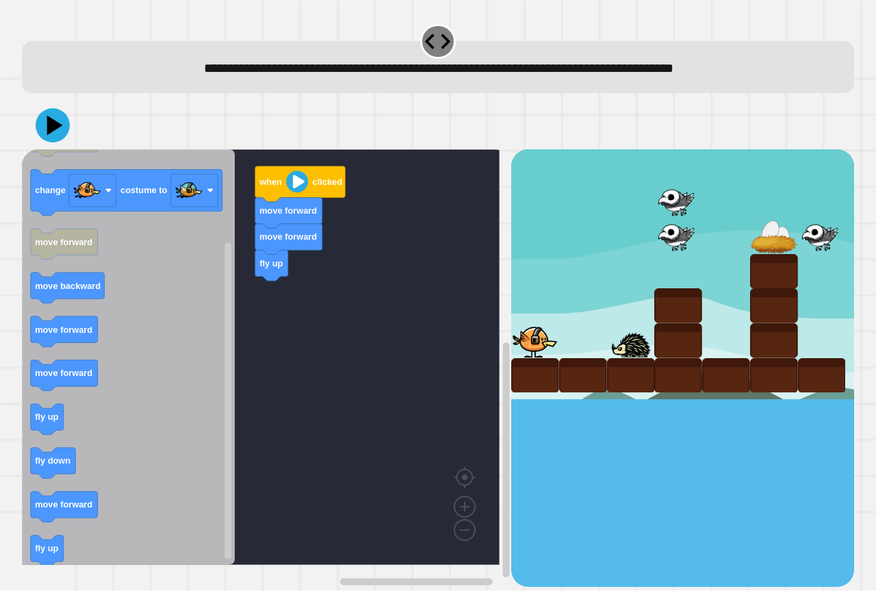
click at [91, 435] on icon "when clicked fly up move forward change costume to move forward move backward m…" at bounding box center [128, 356] width 213 height 415
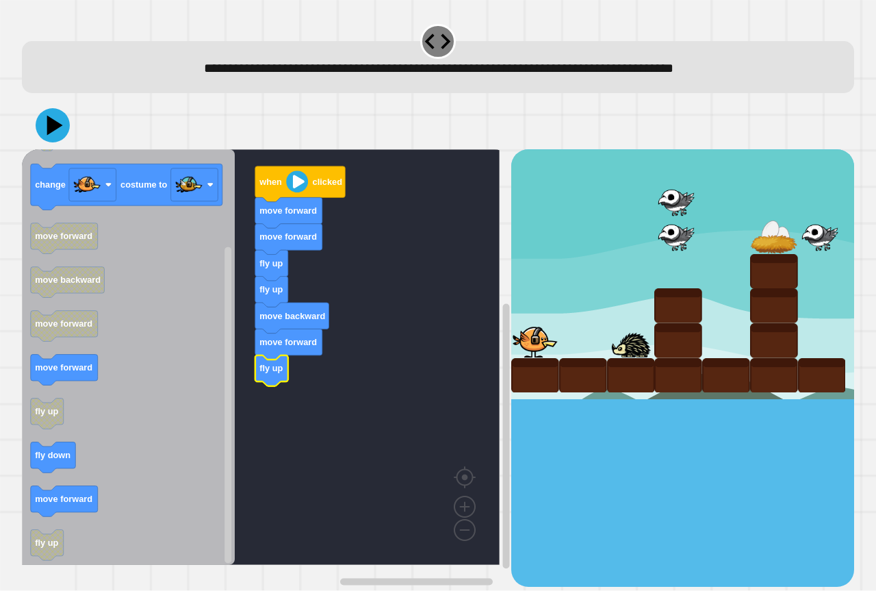
click at [75, 385] on icon "when clicked fly up move forward change costume to move forward move backward m…" at bounding box center [128, 356] width 213 height 415
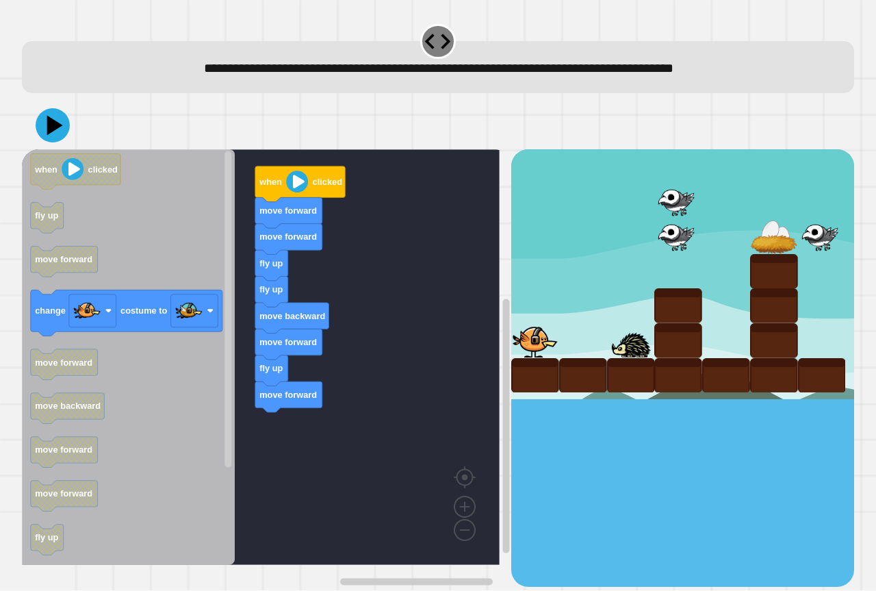
click at [276, 471] on div "when clicked move forward move forward fly up fly up move backward move forward…" at bounding box center [266, 367] width 489 height 437
click at [179, 361] on icon "when clicked fly up move forward change costume to move forward move backward m…" at bounding box center [128, 356] width 213 height 415
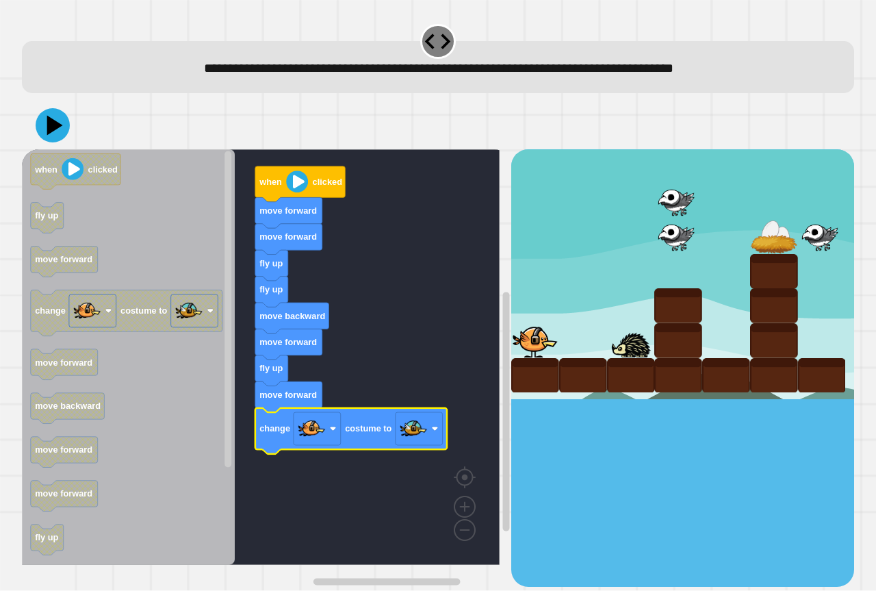
click at [296, 184] on image "Blockly Workspace" at bounding box center [297, 182] width 22 height 22
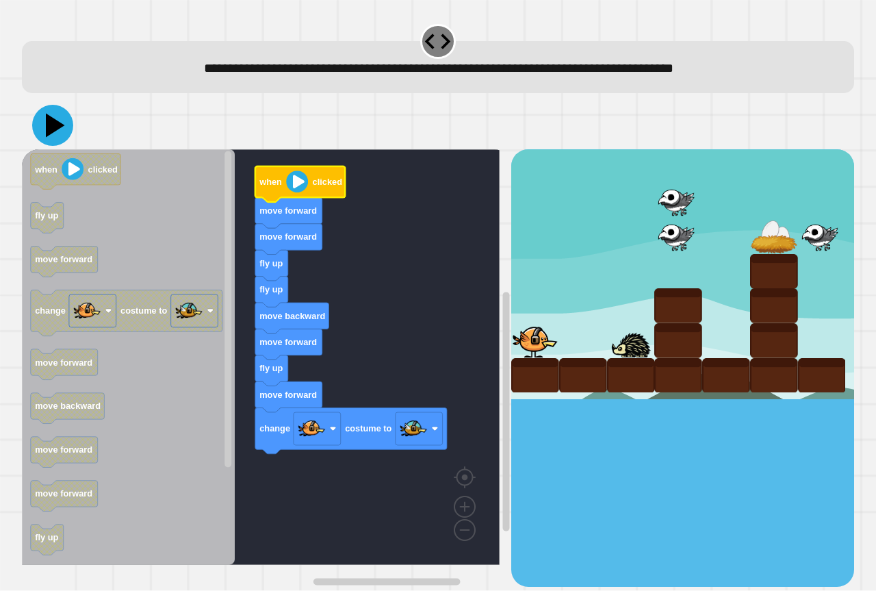
click at [49, 114] on icon at bounding box center [52, 125] width 41 height 41
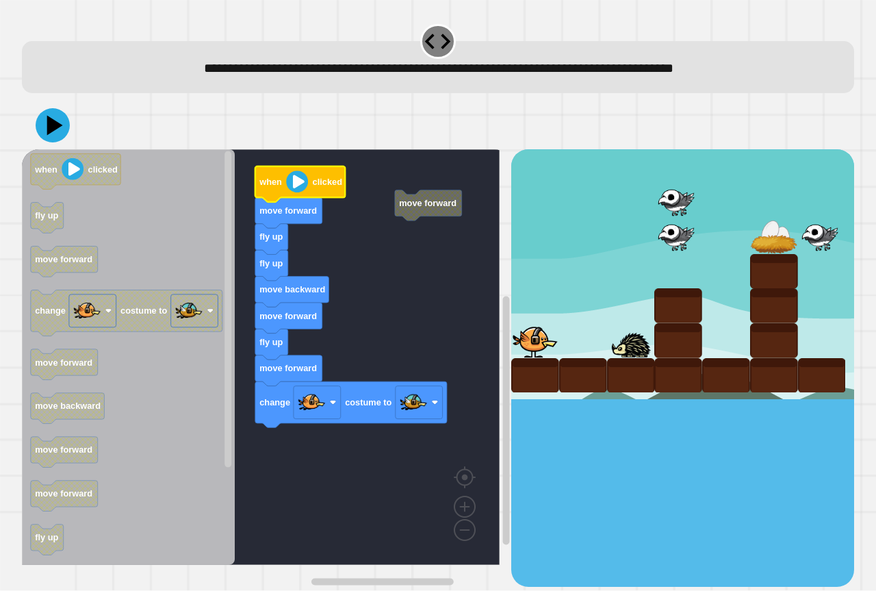
click at [296, 194] on icon "Blockly Workspace" at bounding box center [300, 184] width 90 height 36
click at [44, 113] on icon at bounding box center [53, 125] width 36 height 36
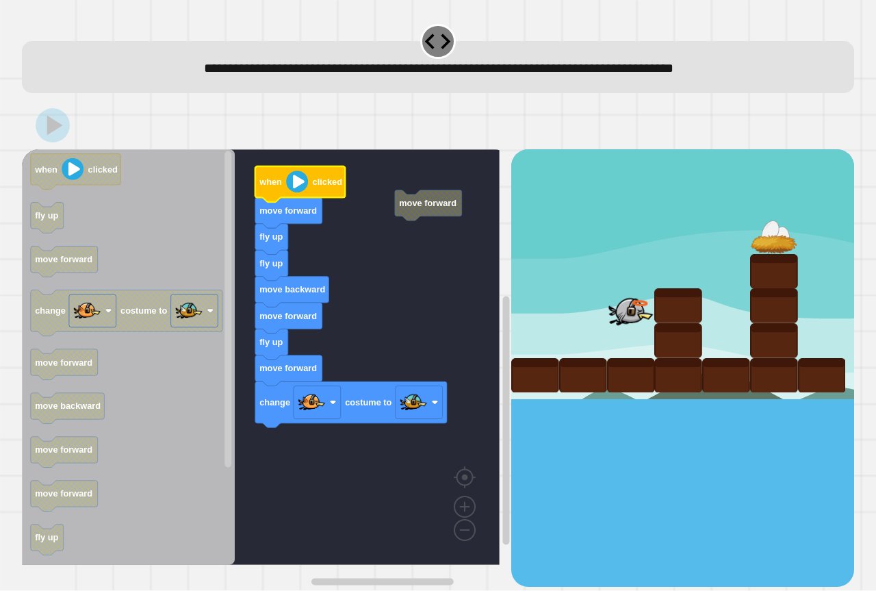
click at [309, 185] on icon "Blockly Workspace" at bounding box center [300, 184] width 90 height 36
click at [297, 187] on image "Blockly Workspace" at bounding box center [297, 182] width 22 height 22
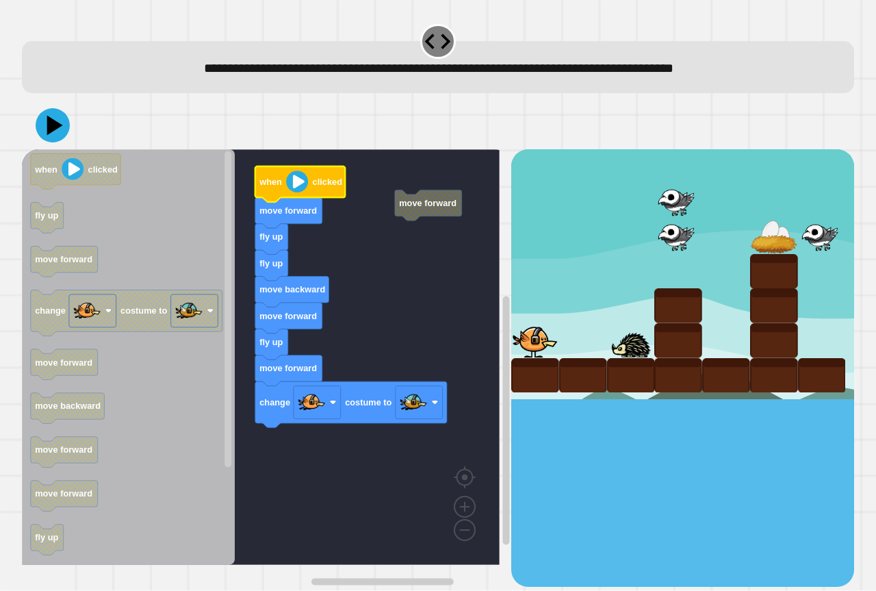
click at [305, 193] on image "Blockly Workspace" at bounding box center [297, 182] width 22 height 22
click at [64, 131] on icon at bounding box center [52, 125] width 41 height 41
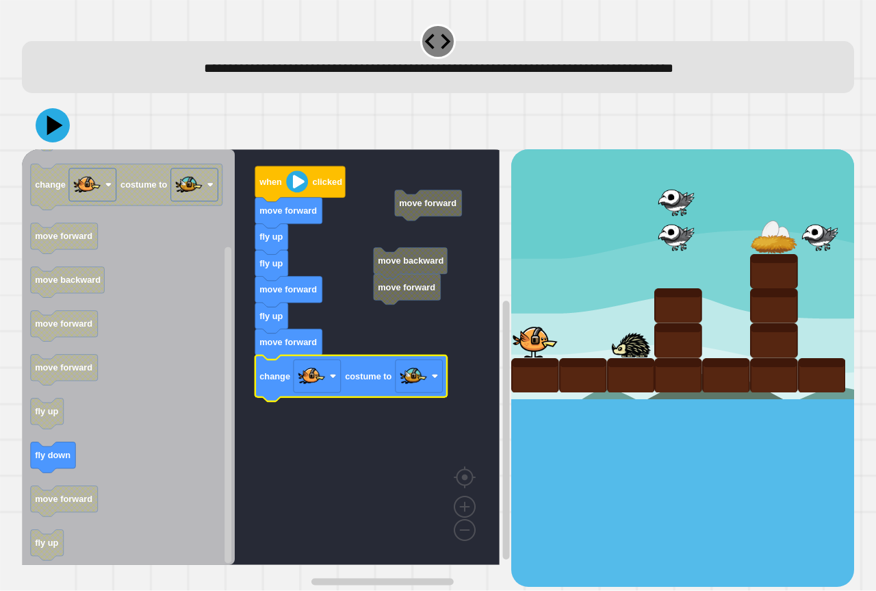
click at [296, 185] on image "Blockly Workspace" at bounding box center [297, 182] width 22 height 22
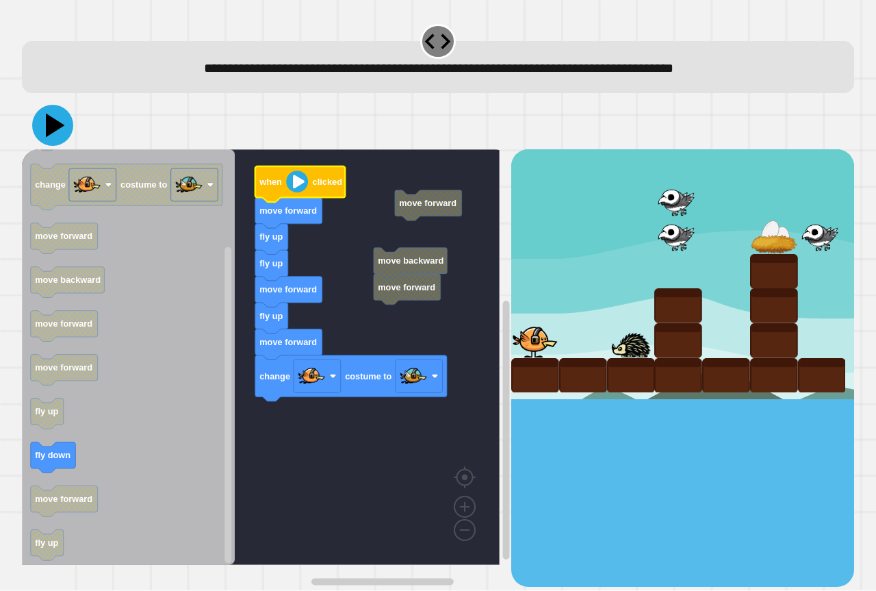
click at [46, 133] on icon at bounding box center [52, 125] width 41 height 41
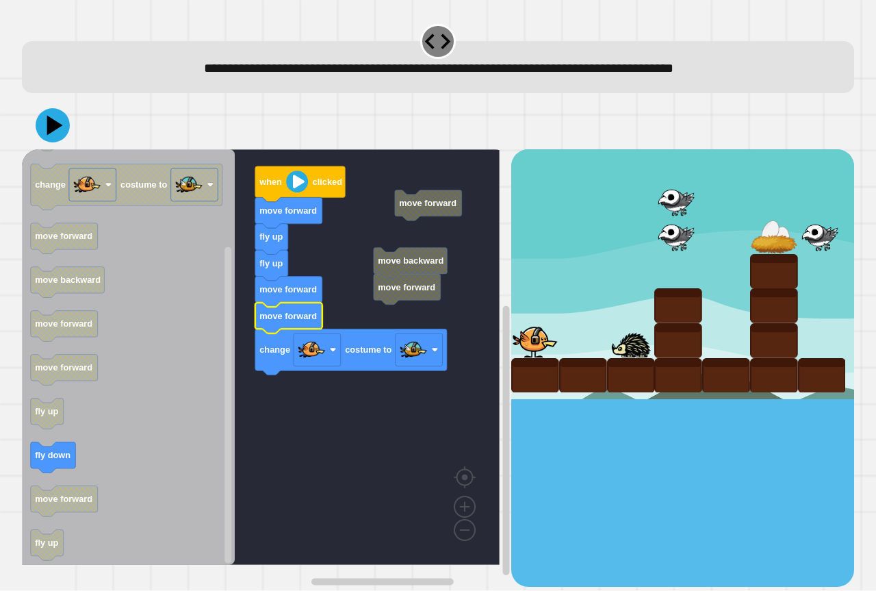
click at [291, 192] on image "Blockly Workspace" at bounding box center [297, 182] width 22 height 22
click at [58, 127] on icon at bounding box center [55, 126] width 19 height 24
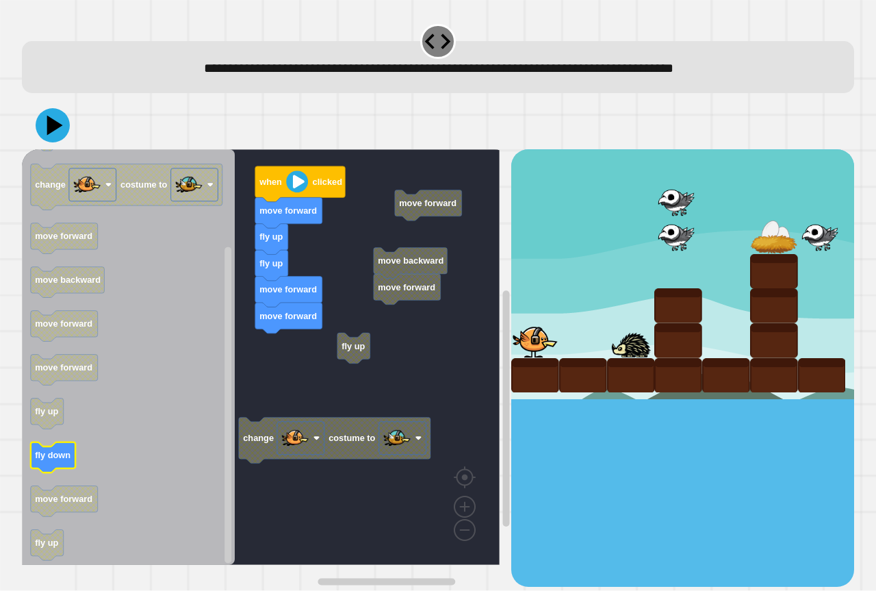
click at [60, 470] on rect "Blockly Workspace" at bounding box center [53, 457] width 45 height 31
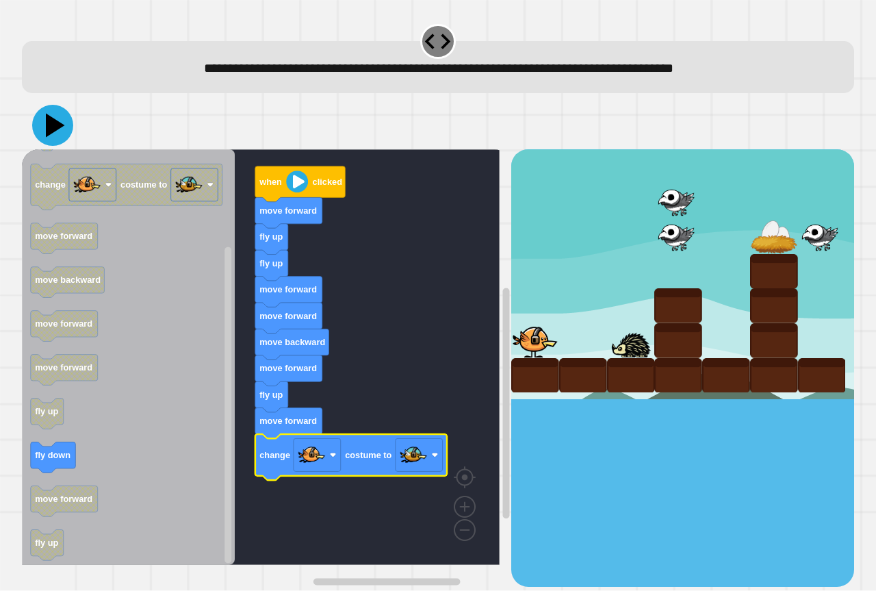
click at [57, 124] on icon at bounding box center [55, 126] width 19 height 24
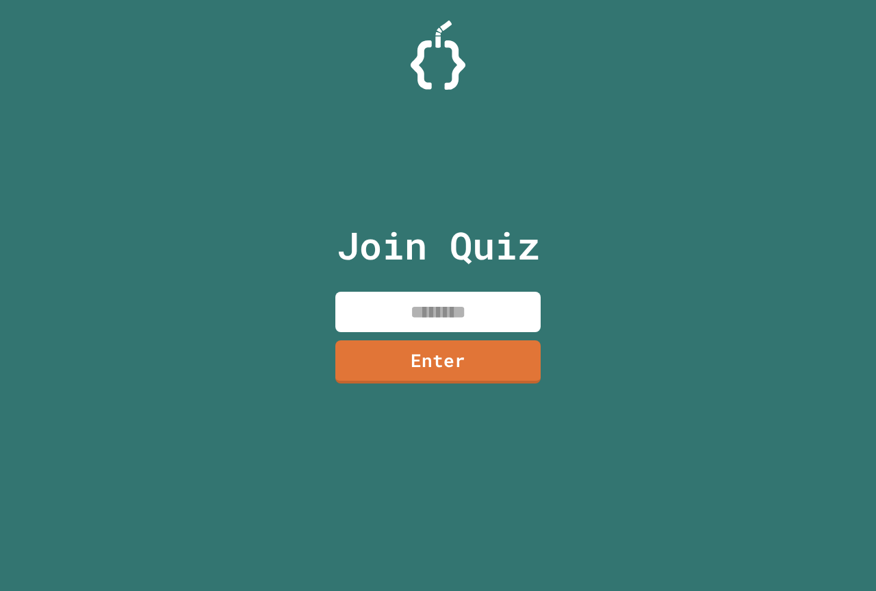
click at [363, 292] on input at bounding box center [437, 311] width 205 height 40
type input "********"
click at [440, 374] on link "Enter" at bounding box center [438, 360] width 207 height 45
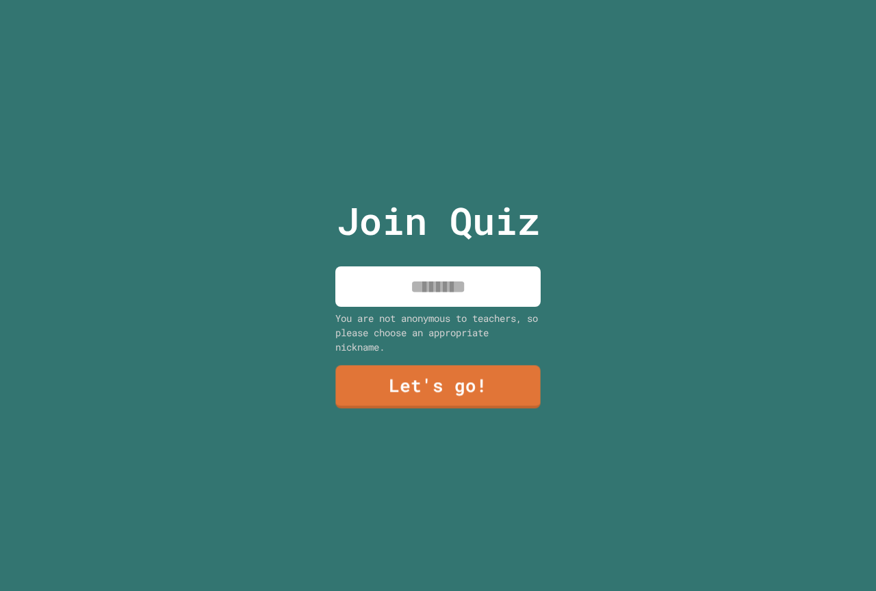
click at [459, 268] on input at bounding box center [437, 286] width 205 height 40
type input "*****"
drag, startPoint x: 391, startPoint y: 349, endPoint x: 385, endPoint y: 365, distance: 16.7
click at [387, 361] on div "Join Quiz ***** You are not anonymous to teachers, so please choose an appropri…" at bounding box center [438, 295] width 231 height 591
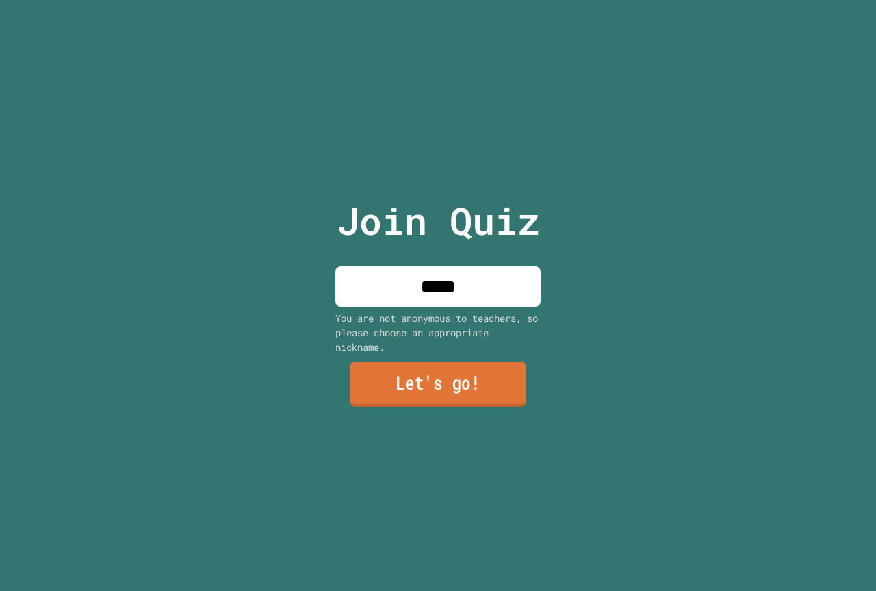
click at [385, 365] on link "Let's go!" at bounding box center [438, 383] width 177 height 45
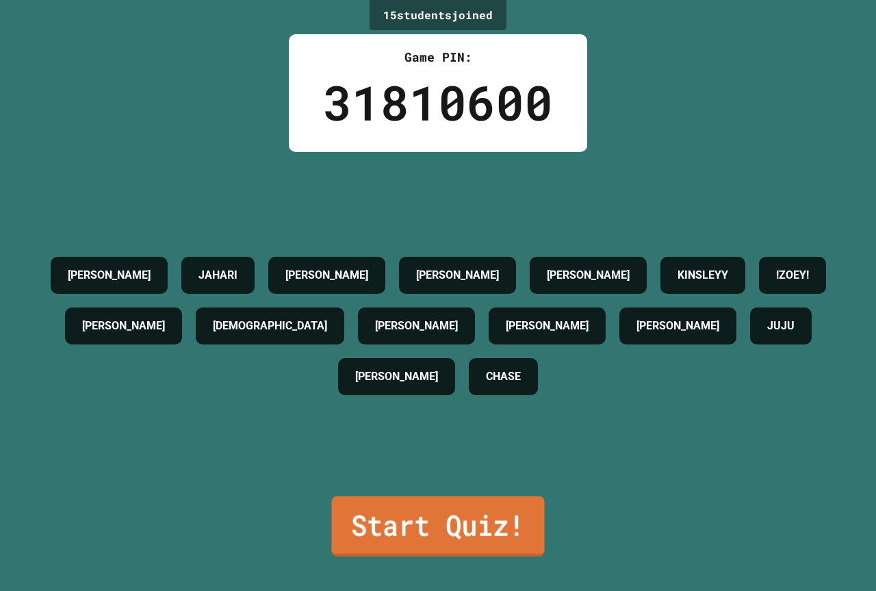
click at [499, 524] on link "Start Quiz!" at bounding box center [437, 526] width 213 height 60
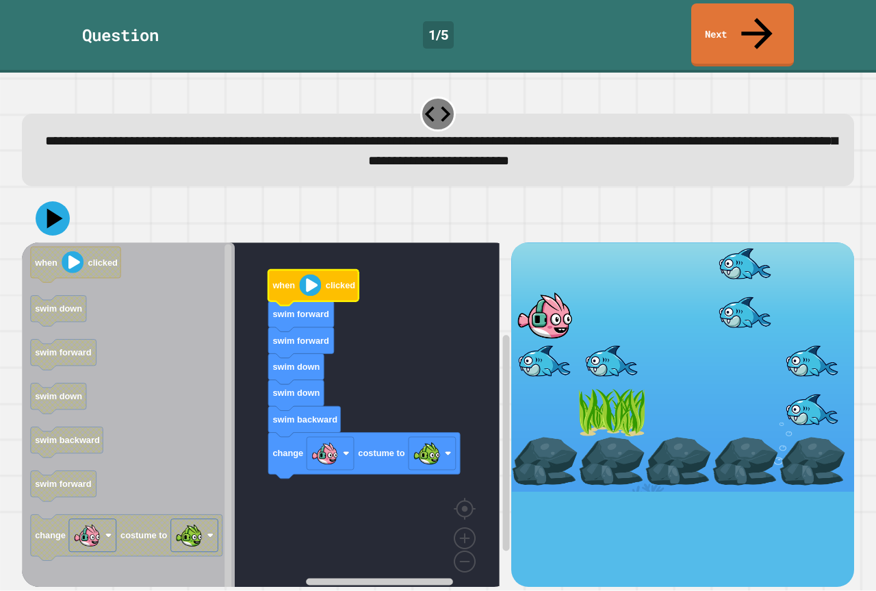
click at [308, 274] on image "Blockly Workspace" at bounding box center [310, 285] width 22 height 22
click at [47, 207] on icon at bounding box center [55, 219] width 19 height 24
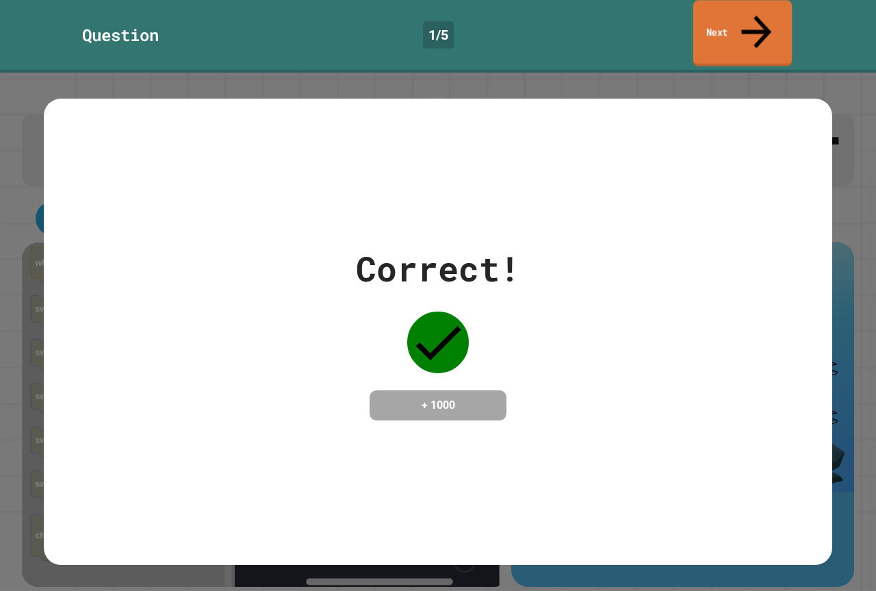
click at [729, 23] on link "Next" at bounding box center [742, 33] width 99 height 66
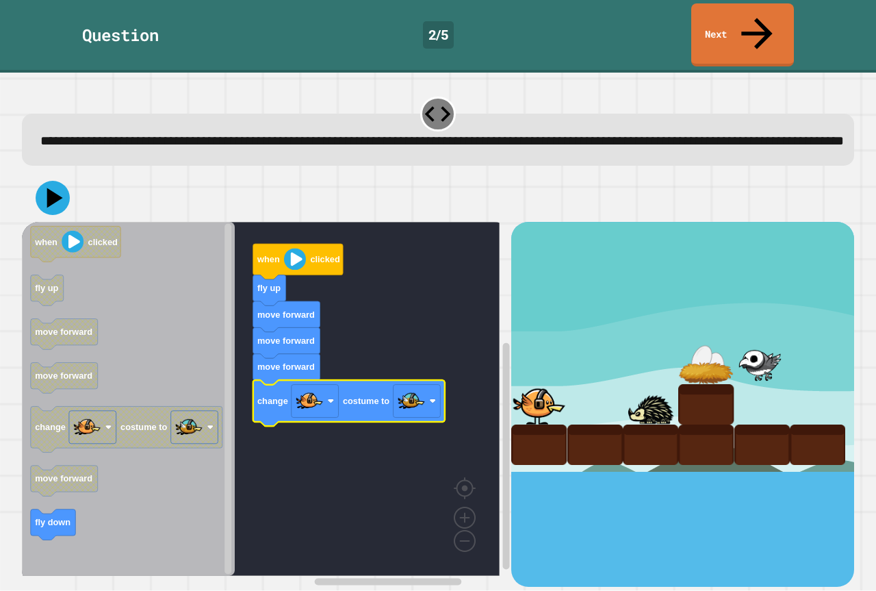
click at [309, 253] on icon "Blockly Workspace" at bounding box center [298, 262] width 90 height 36
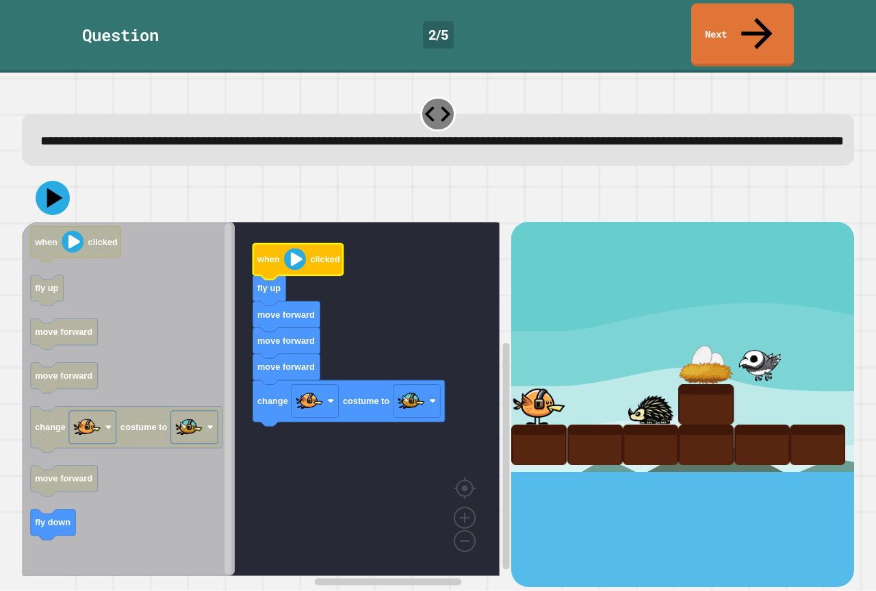
click at [73, 194] on div at bounding box center [438, 198] width 832 height 48
click at [37, 191] on icon at bounding box center [53, 198] width 36 height 36
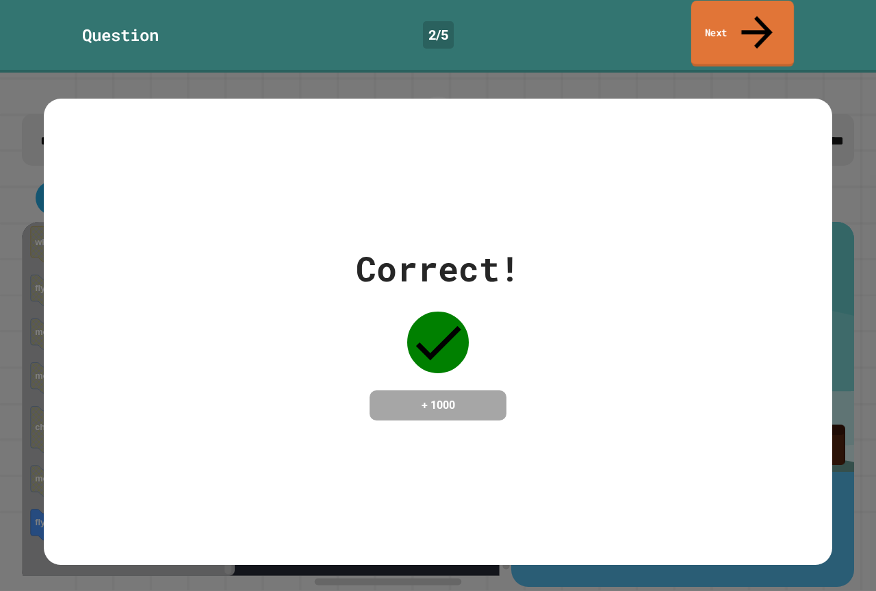
drag, startPoint x: 706, startPoint y: 12, endPoint x: 714, endPoint y: 5, distance: 10.6
click at [706, 12] on link "Next" at bounding box center [742, 34] width 103 height 66
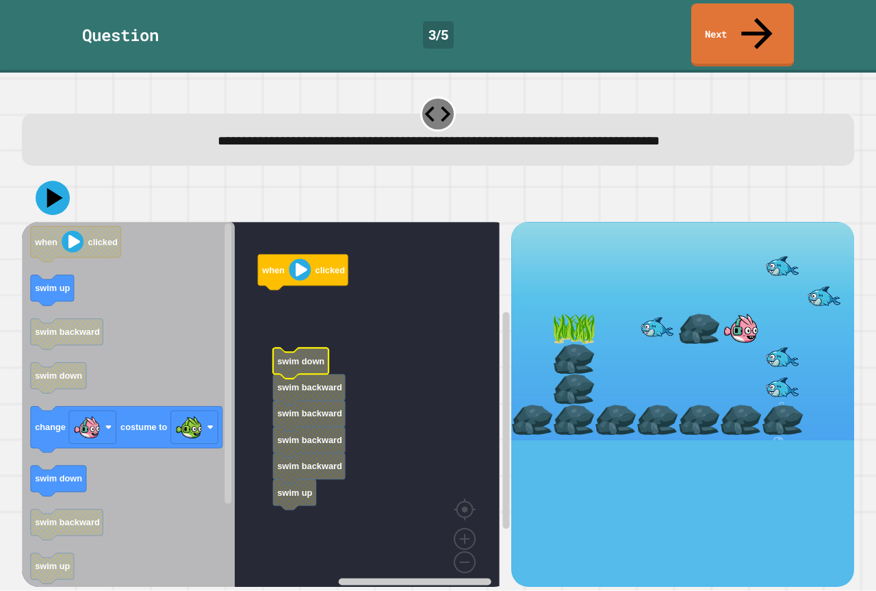
click at [296, 356] on text "swim down" at bounding box center [300, 361] width 47 height 10
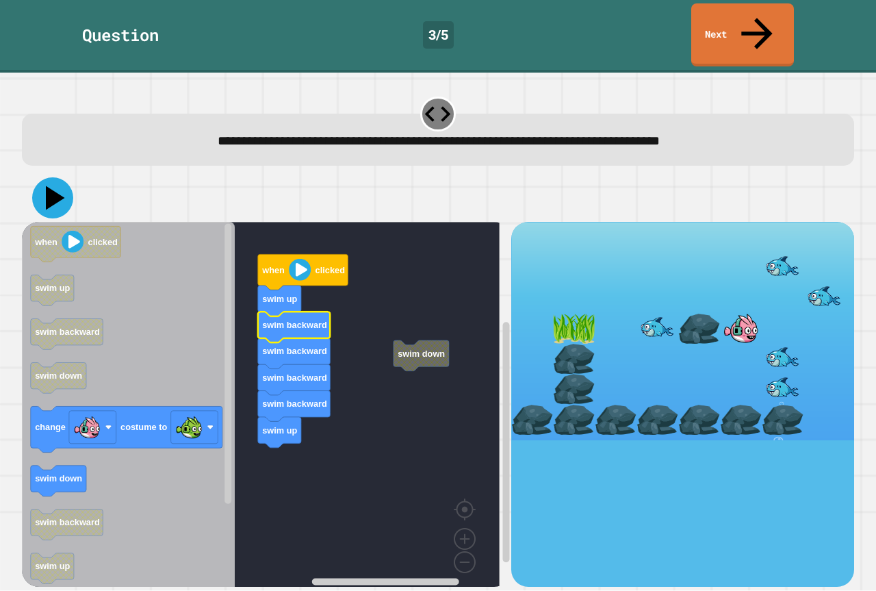
drag, startPoint x: 53, startPoint y: 166, endPoint x: 296, endPoint y: 250, distance: 256.4
click at [72, 177] on button at bounding box center [52, 197] width 41 height 41
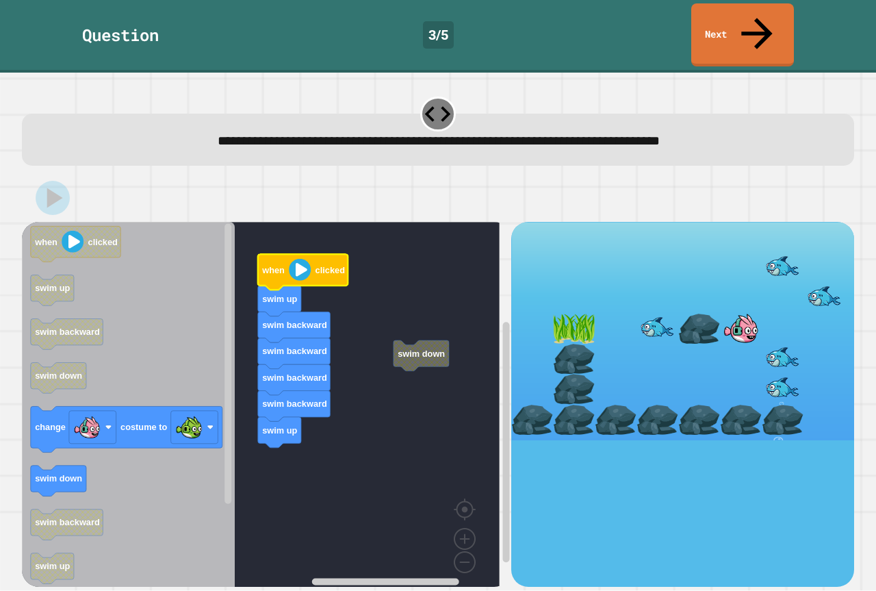
click at [302, 255] on icon "Blockly Workspace" at bounding box center [303, 273] width 90 height 36
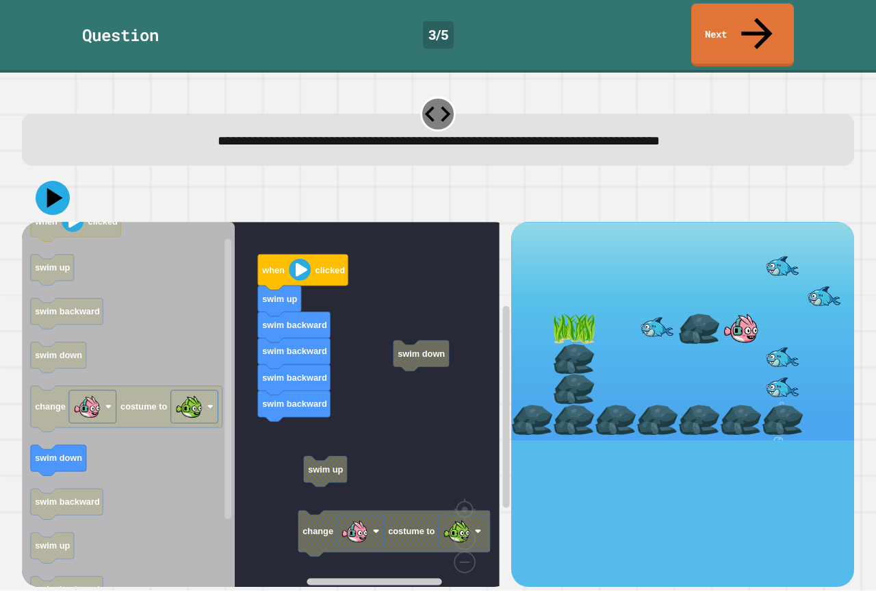
click at [258, 416] on div "swim down when clicked swim up swim backward swim backward swim backward swim b…" at bounding box center [266, 404] width 489 height 364
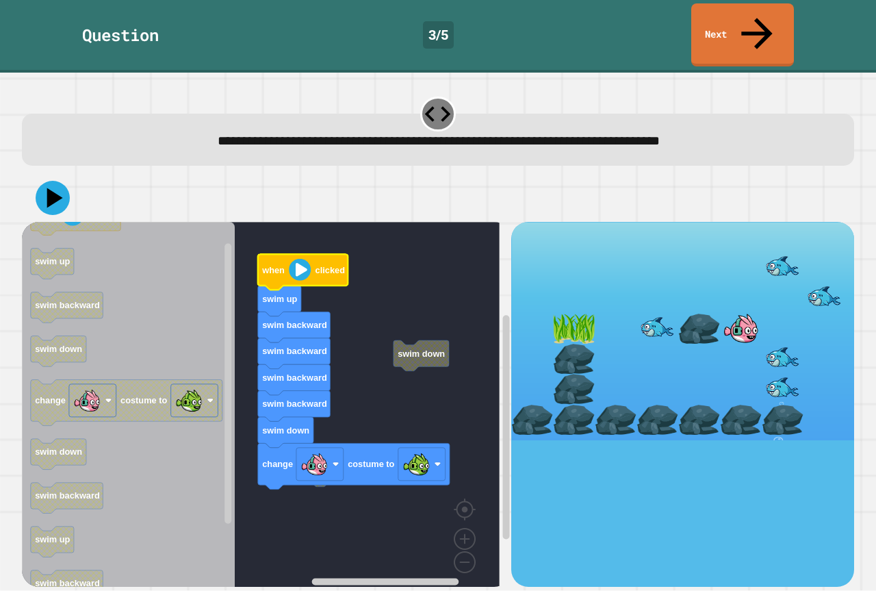
click at [296, 259] on image "Blockly Workspace" at bounding box center [300, 270] width 22 height 22
click at [43, 177] on icon at bounding box center [52, 197] width 41 height 41
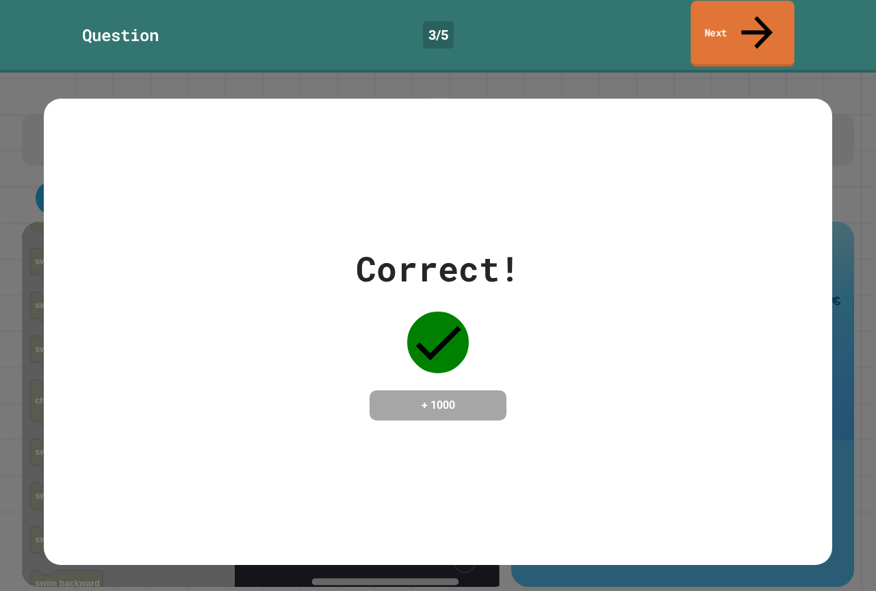
click at [741, 25] on link "Next" at bounding box center [741, 34] width 103 height 66
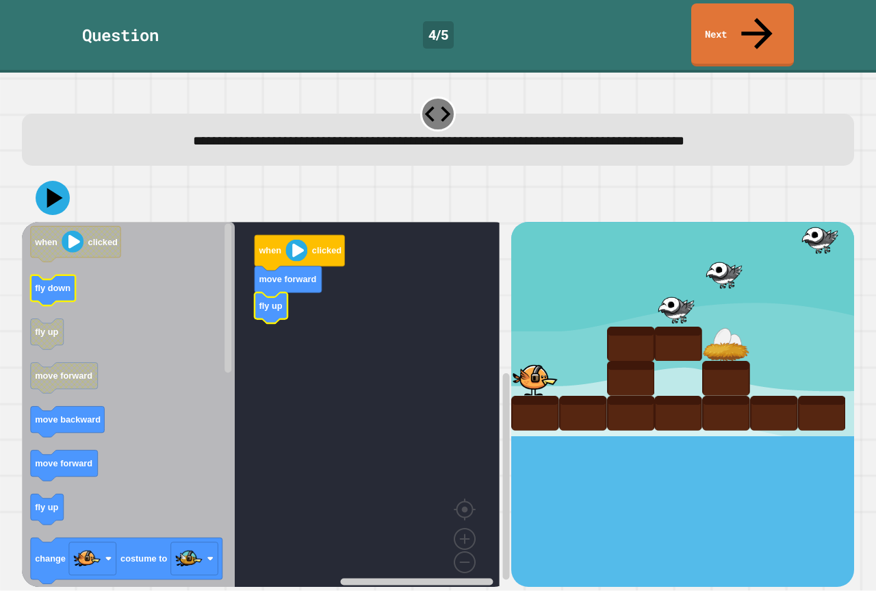
click at [62, 275] on icon "Blockly Workspace" at bounding box center [53, 290] width 45 height 31
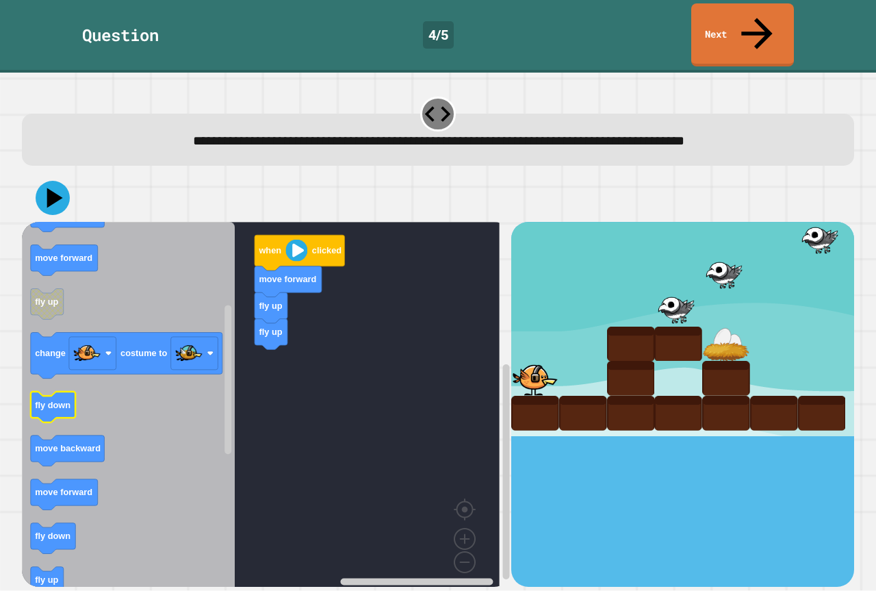
click at [44, 400] on text "fly down" at bounding box center [53, 405] width 36 height 10
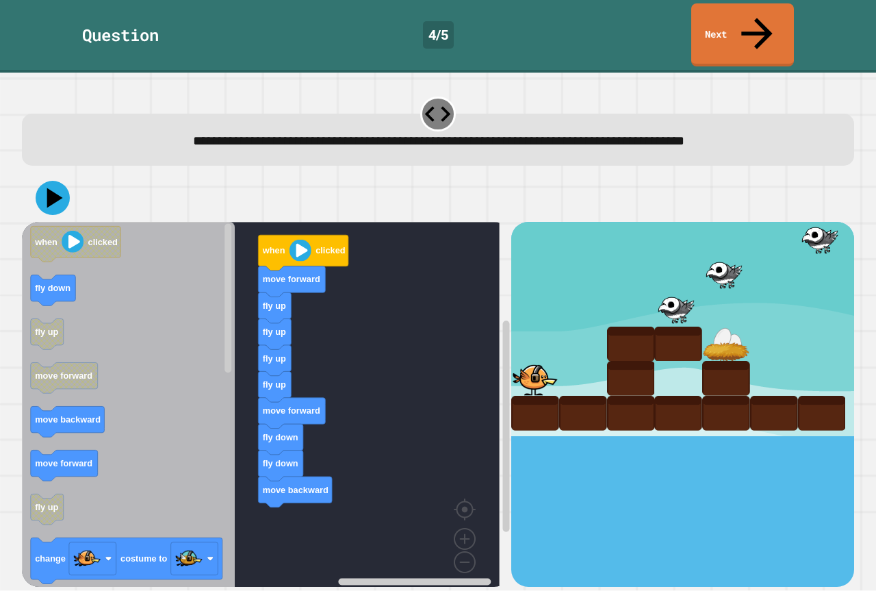
click at [340, 505] on div "when clicked move forward fly up fly up fly up fly up move forward fly down fly…" at bounding box center [266, 404] width 489 height 364
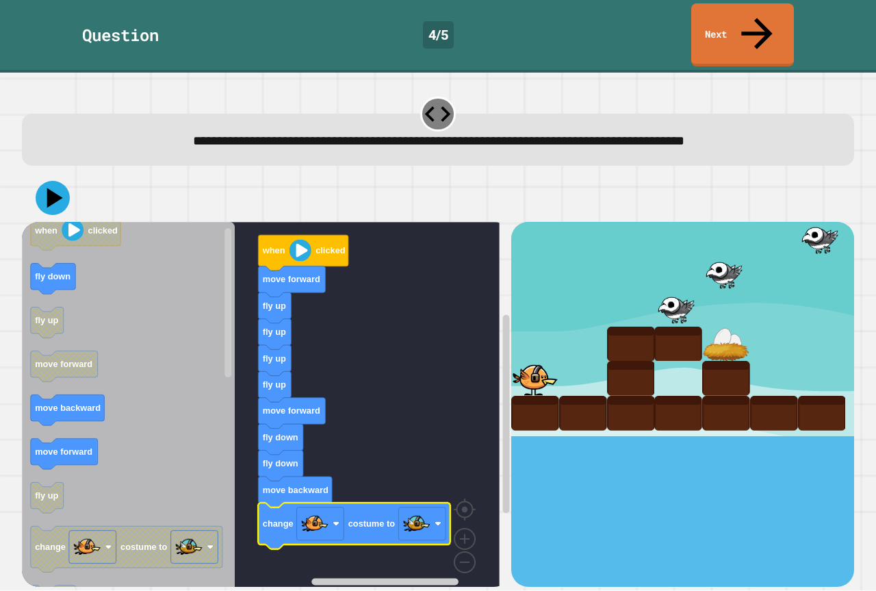
click at [294, 239] on image "Blockly Workspace" at bounding box center [300, 250] width 22 height 22
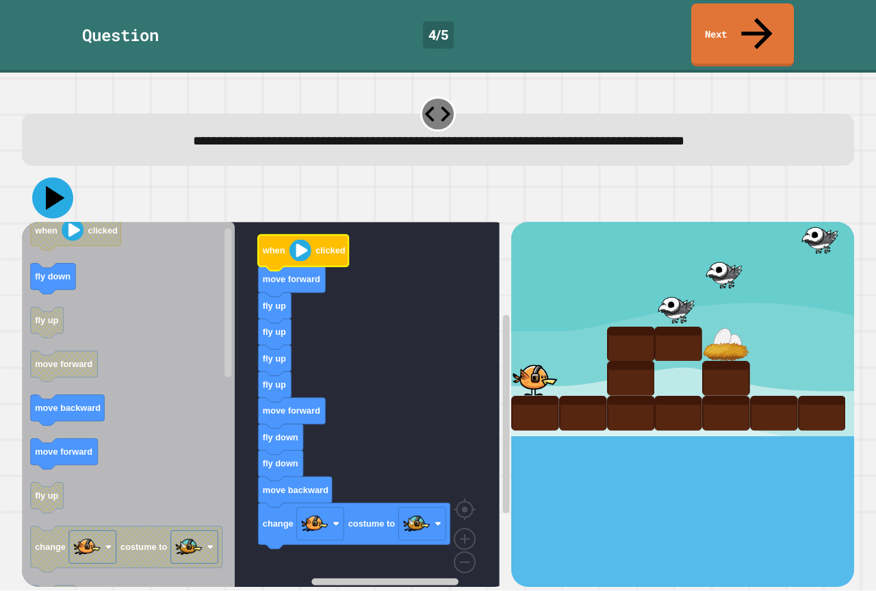
click at [49, 186] on icon at bounding box center [55, 198] width 19 height 24
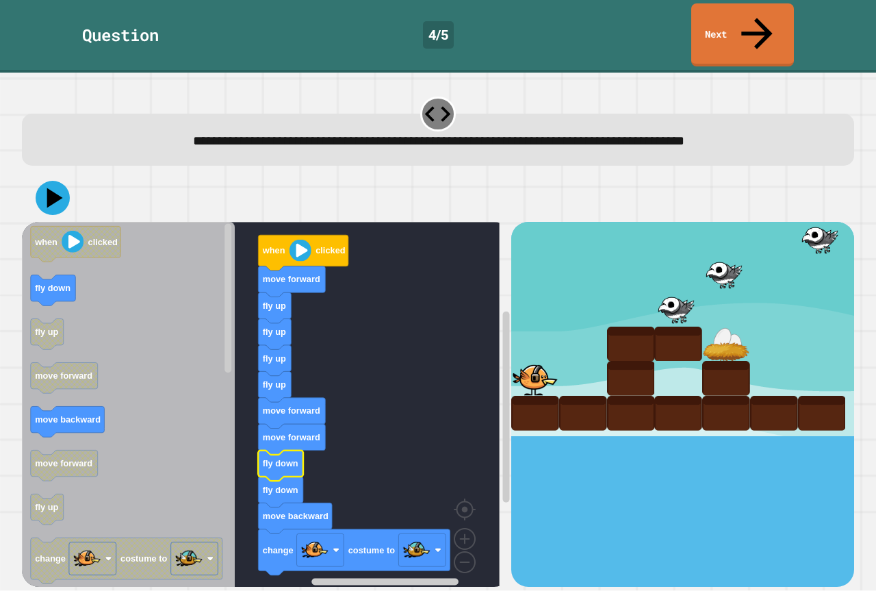
click at [278, 246] on text "when" at bounding box center [273, 251] width 23 height 10
click at [292, 239] on image "Blockly Workspace" at bounding box center [300, 250] width 22 height 22
click at [302, 239] on image "Blockly Workspace" at bounding box center [300, 250] width 22 height 22
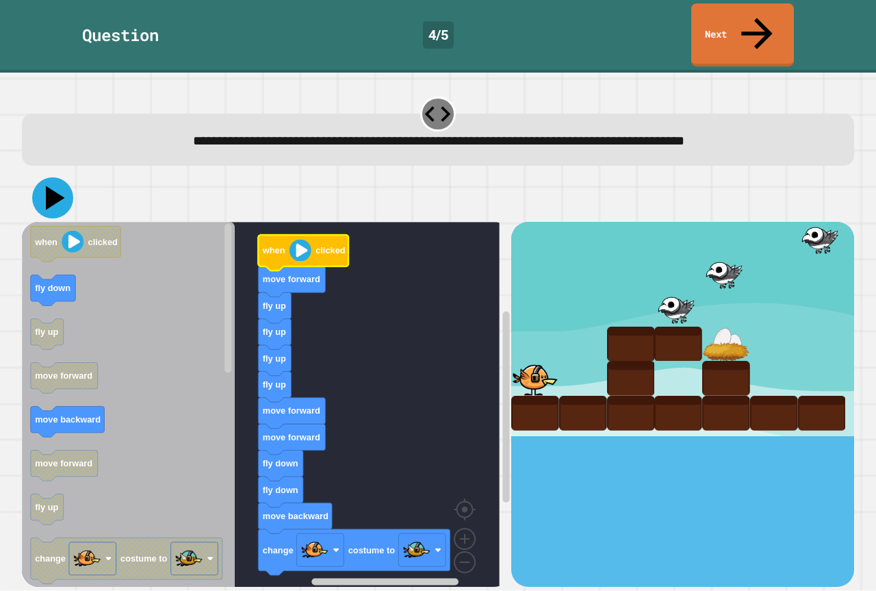
click at [54, 186] on icon at bounding box center [55, 198] width 19 height 24
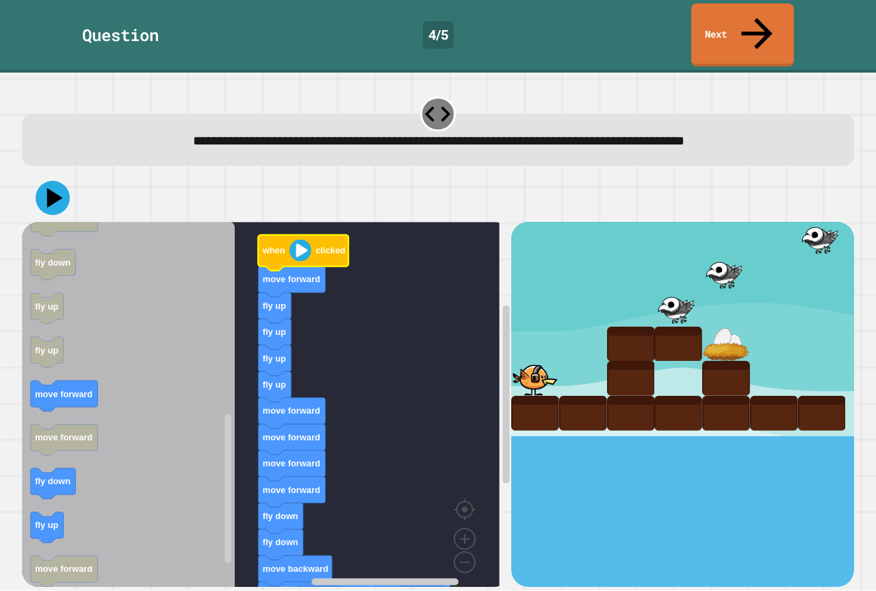
click at [299, 239] on image "Blockly Workspace" at bounding box center [300, 250] width 22 height 22
click at [56, 186] on icon at bounding box center [55, 198] width 19 height 24
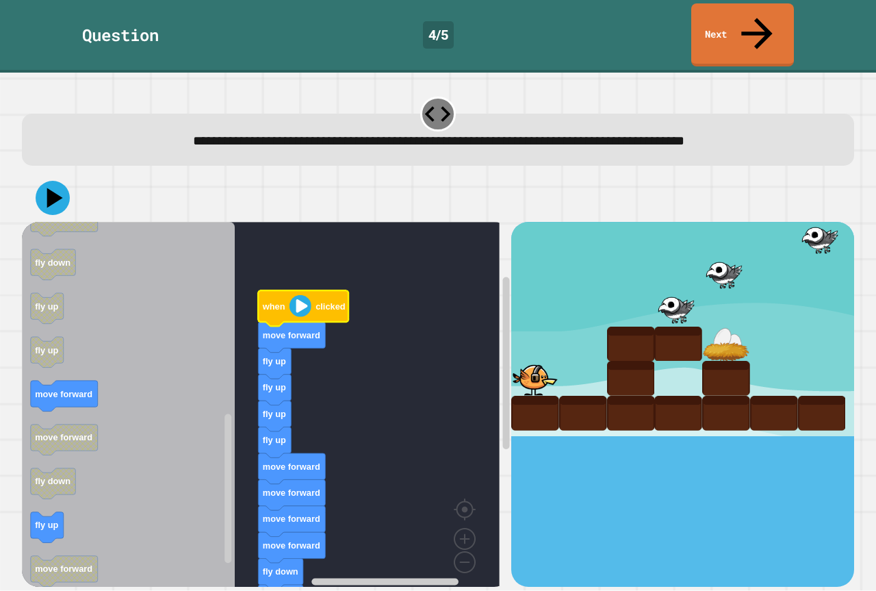
click at [304, 295] on image "Blockly Workspace" at bounding box center [300, 306] width 22 height 22
click at [55, 177] on icon at bounding box center [52, 197] width 41 height 41
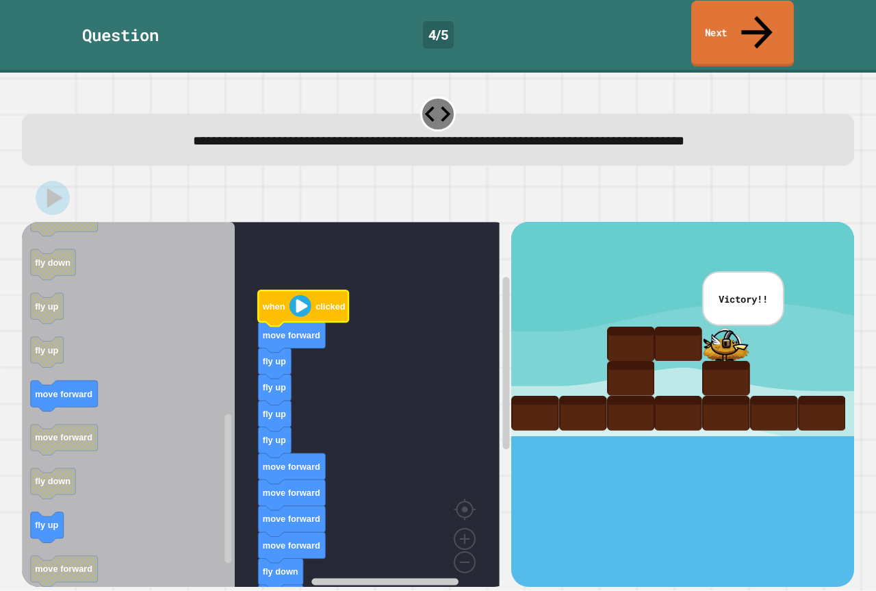
click at [736, 27] on link "Next" at bounding box center [742, 34] width 103 height 66
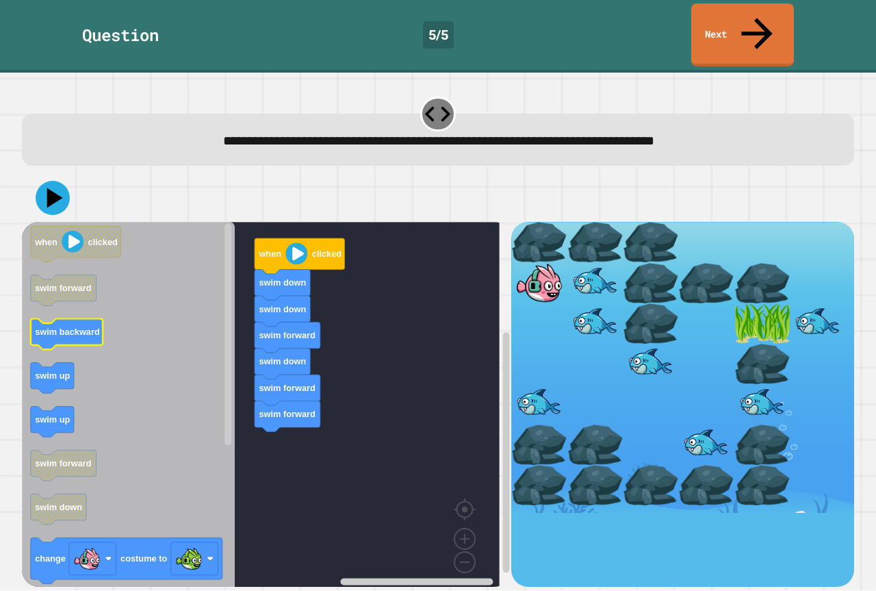
click at [94, 327] on text "swim backward" at bounding box center [67, 332] width 65 height 10
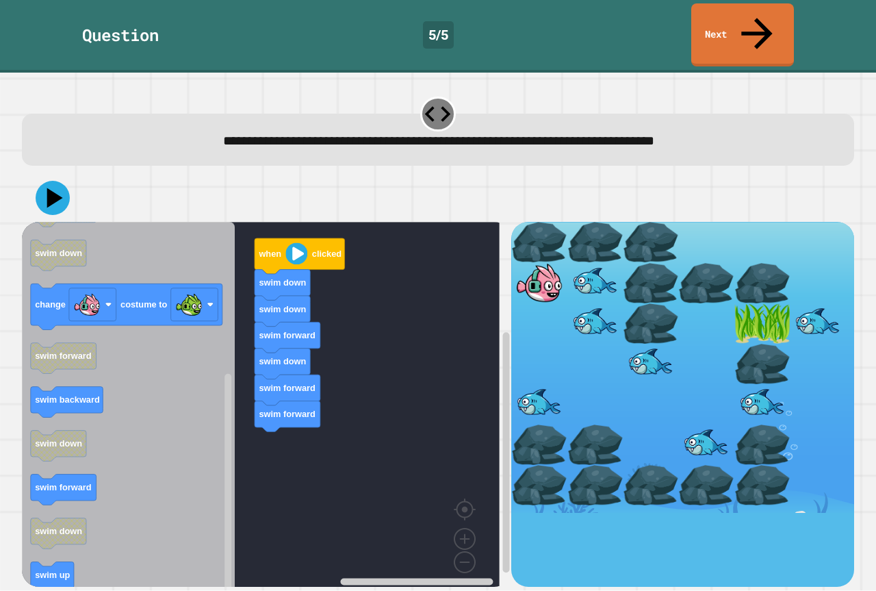
click at [124, 460] on icon "when clicked swim forward swim backward swim up swim up swim forward swim down …" at bounding box center [128, 409] width 213 height 375
click at [92, 501] on icon "Blockly Workspace" at bounding box center [128, 409] width 213 height 375
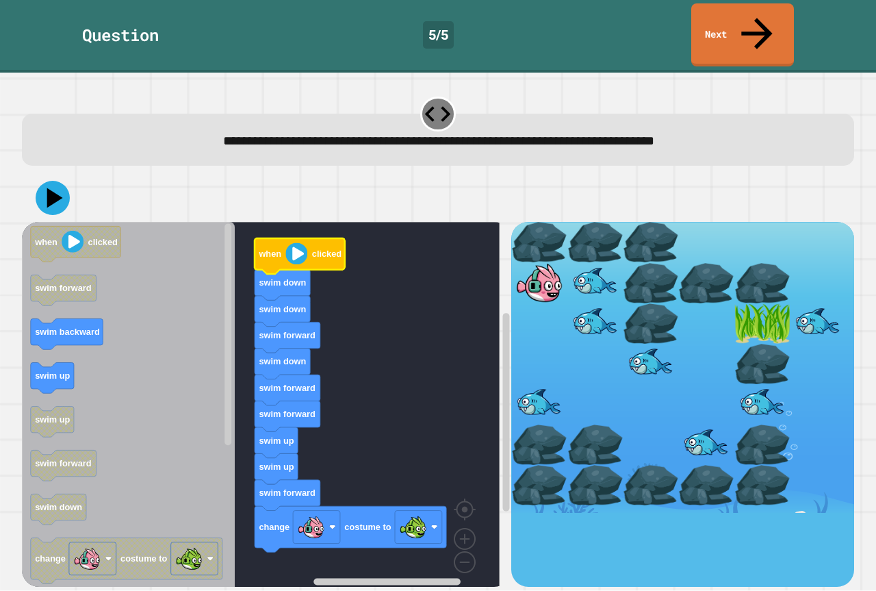
click at [294, 238] on icon "Blockly Workspace" at bounding box center [300, 256] width 90 height 36
click at [71, 177] on button at bounding box center [52, 197] width 41 height 41
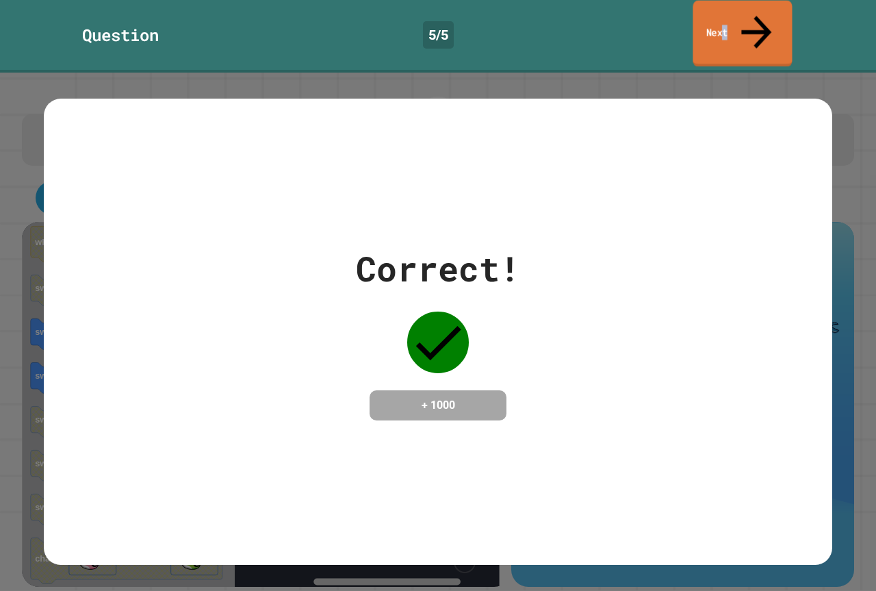
click at [746, 2] on link "Next" at bounding box center [741, 34] width 99 height 66
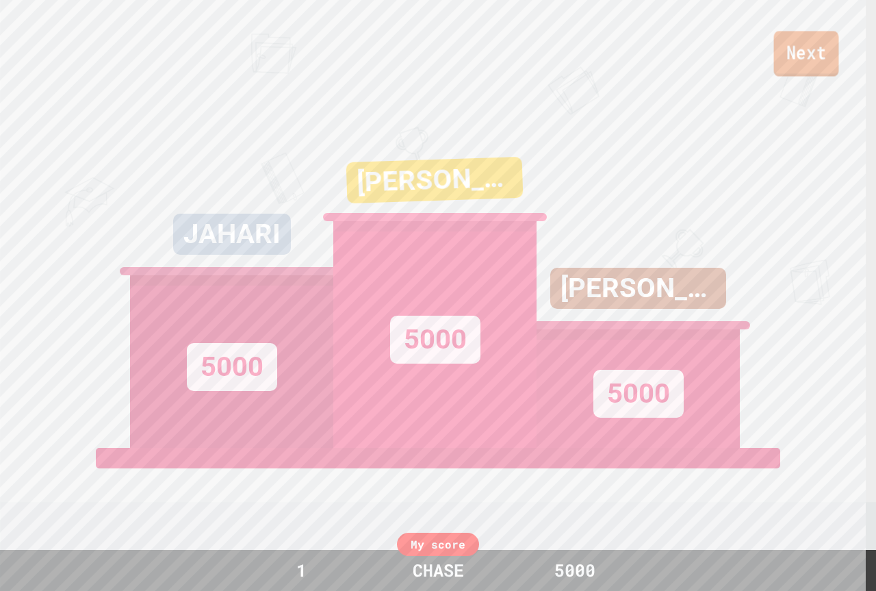
click at [812, 48] on link "Next" at bounding box center [806, 53] width 65 height 45
